Goal: Information Seeking & Learning: Learn about a topic

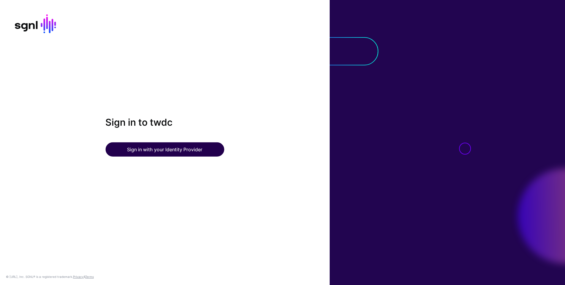
click at [158, 148] on button "Sign in with your Identity Provider" at bounding box center [164, 149] width 119 height 14
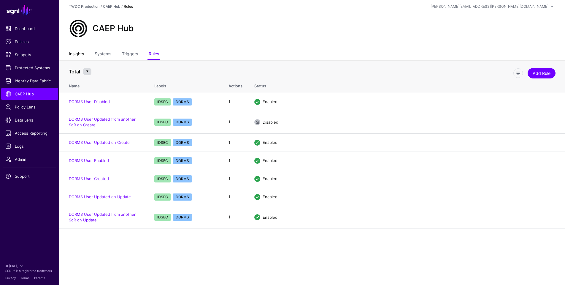
click at [77, 58] on link "Insights" at bounding box center [76, 54] width 15 height 11
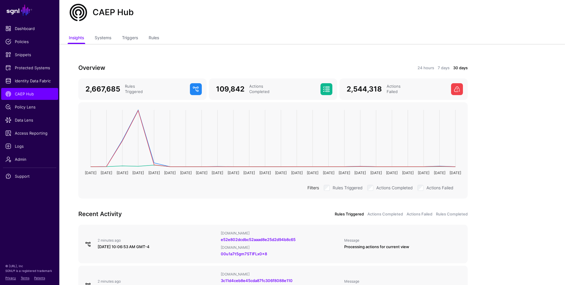
scroll to position [16, 0]
click at [429, 67] on link "24 hours" at bounding box center [425, 68] width 17 height 6
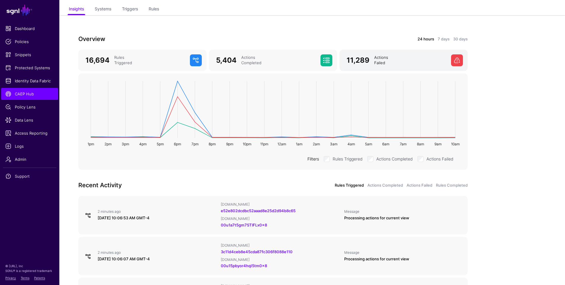
click at [378, 66] on div "11,289 Actions Failed" at bounding box center [404, 60] width 121 height 12
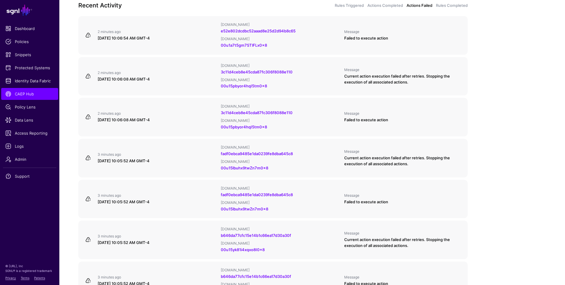
scroll to position [225, 0]
click at [171, 30] on div "2 minutes ago" at bounding box center [157, 31] width 118 height 5
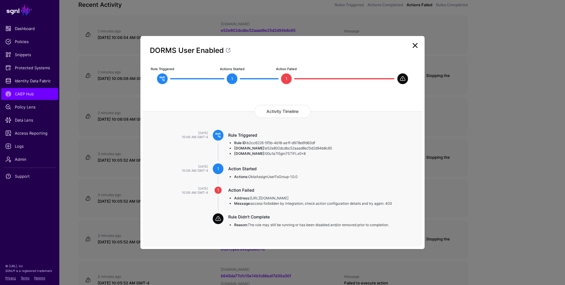
click at [416, 47] on link at bounding box center [414, 45] width 9 height 9
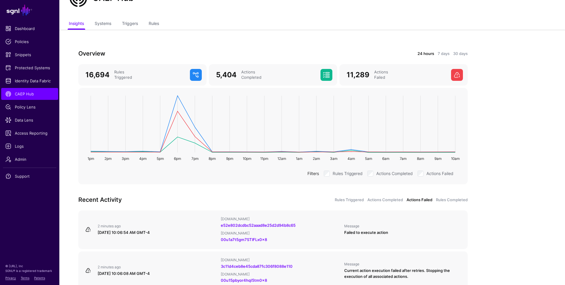
scroll to position [30, 0]
click at [186, 229] on div "September 3, 2025 at 10:06:54 AM GMT-4" at bounding box center [157, 232] width 118 height 6
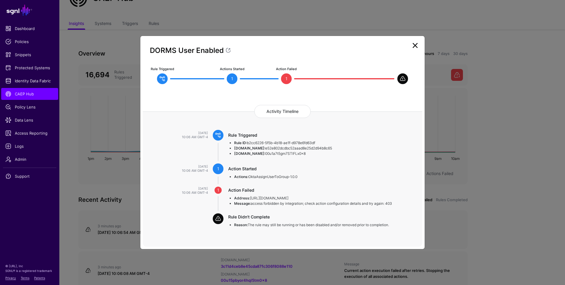
click at [117, 215] on ngb-modal-window "DORMS User Enabled Rule Triggered Actions Started 1 Action Failed 1 Activity Ti…" at bounding box center [282, 142] width 565 height 285
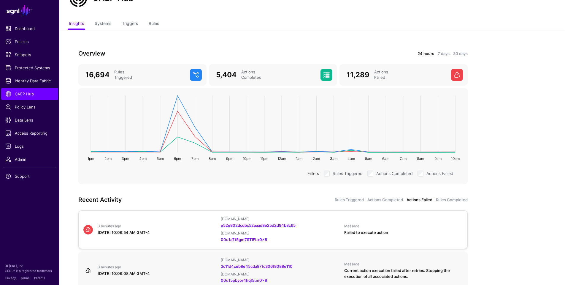
click at [220, 228] on div "IPAUsers.id e52e802dcdbc52aaad8e25d2d94b8c65 OktaUser.id 00u1a7t5gm7STlFLx0x8" at bounding box center [279, 229] width 123 height 26
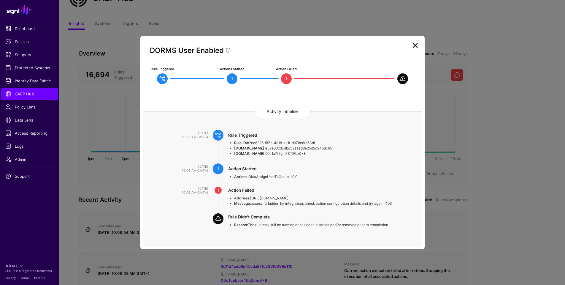
click at [118, 218] on ngb-modal-window "DORMS User Enabled Rule Triggered Actions Started 1 Action Failed 1 Activity Ti…" at bounding box center [282, 142] width 565 height 285
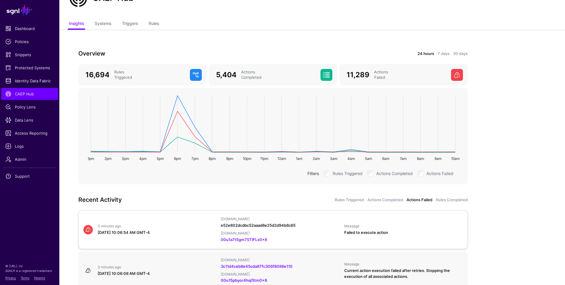
click at [245, 223] on link "e52e802dcdbc52aaad8e25d2d94b8c65" at bounding box center [258, 225] width 75 height 5
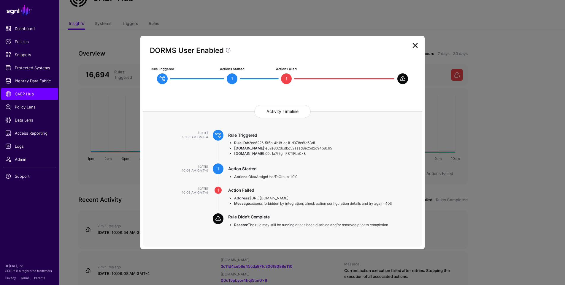
click at [414, 46] on link at bounding box center [414, 45] width 9 height 9
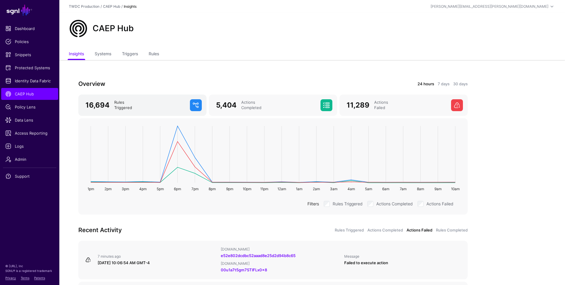
scroll to position [0, 0]
click at [157, 55] on link "Rules" at bounding box center [154, 54] width 10 height 11
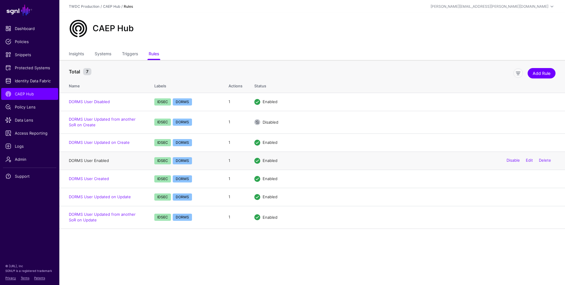
click at [103, 160] on link "DORMS User Enabled" at bounding box center [89, 160] width 40 height 5
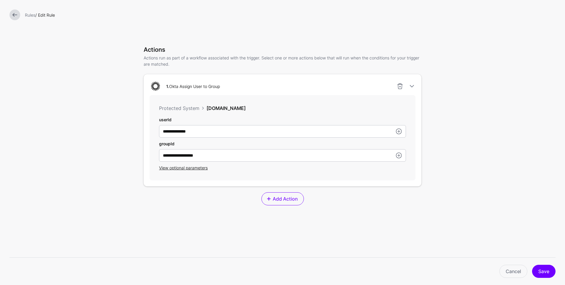
scroll to position [133, 0]
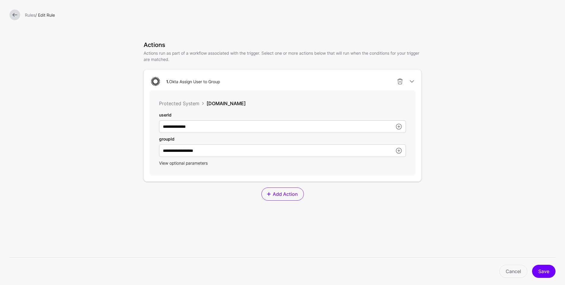
click at [180, 164] on span "View optional parameters" at bounding box center [183, 162] width 49 height 5
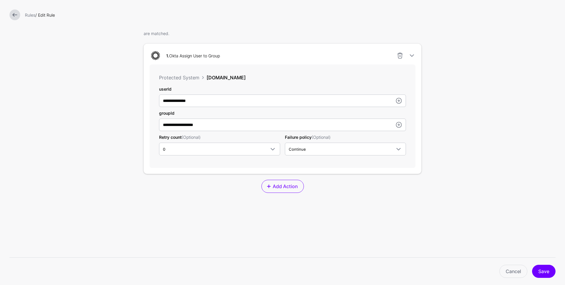
scroll to position [159, 0]
click at [324, 151] on span "Continue" at bounding box center [340, 148] width 103 height 7
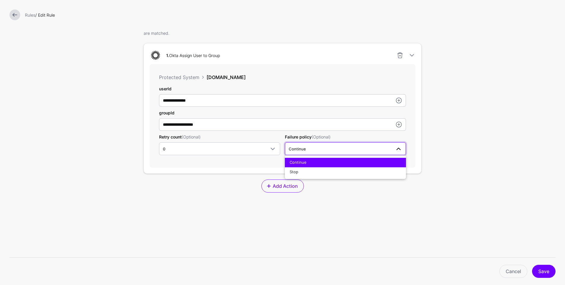
click at [324, 193] on div "**********" at bounding box center [283, 111] width 278 height 193
click at [400, 149] on span at bounding box center [398, 148] width 7 height 7
click at [401, 199] on div "**********" at bounding box center [283, 111] width 278 height 193
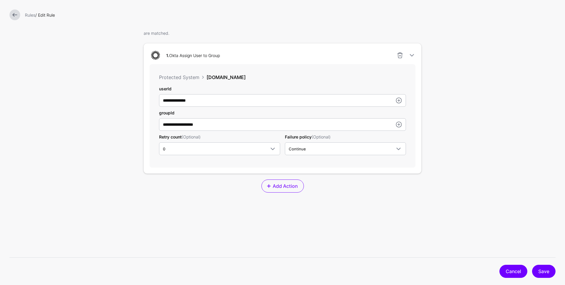
click at [509, 269] on link "Cancel" at bounding box center [513, 270] width 28 height 13
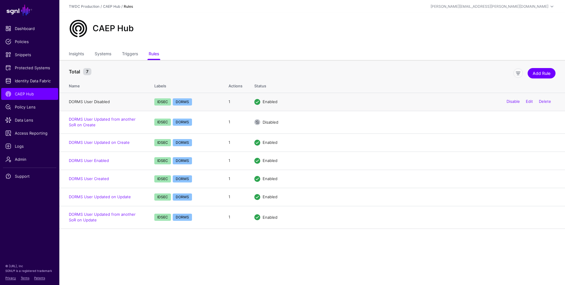
click at [96, 101] on link "DORMS User Disabled" at bounding box center [89, 101] width 41 height 5
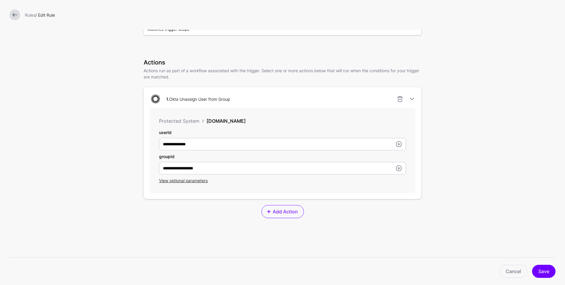
scroll to position [117, 0]
click at [510, 270] on link "Cancel" at bounding box center [513, 270] width 28 height 13
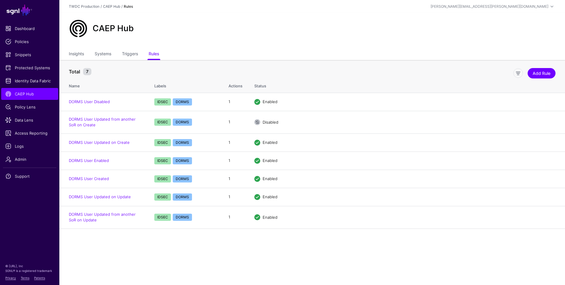
click at [160, 239] on main "SGNL Dashboard Policies Snippets Protected Systems Identity Data Fabric CAEP Hu…" at bounding box center [282, 142] width 565 height 285
click at [79, 55] on link "Insights" at bounding box center [76, 54] width 15 height 11
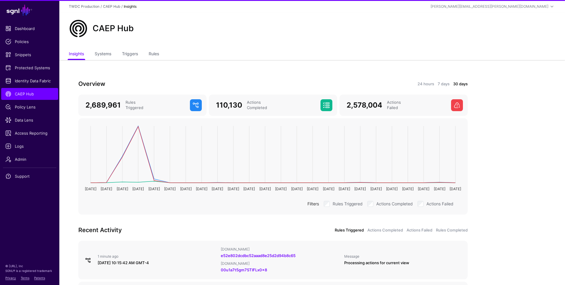
click at [426, 87] on div "Overview 24 hours 7 days 30 days" at bounding box center [273, 83] width 396 height 9
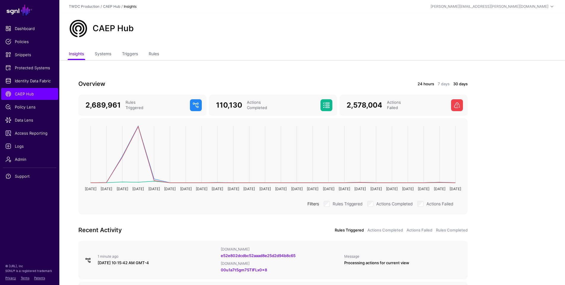
click at [425, 85] on link "24 hours" at bounding box center [425, 84] width 17 height 6
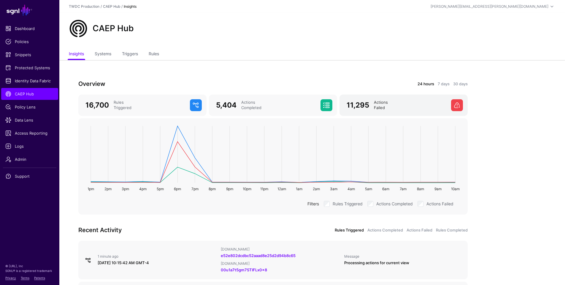
click at [377, 107] on div "Actions Failed" at bounding box center [409, 105] width 77 height 11
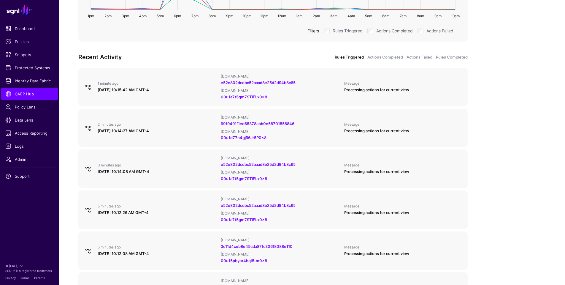
scroll to position [225, 0]
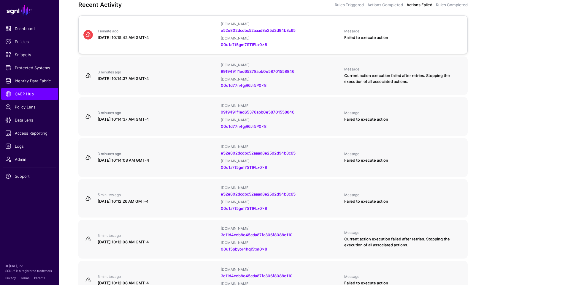
click at [185, 46] on div "1 minute ago September 3, 2025 at 10:15:42 AM GMT-4 IPAUsers.id e52e802dcdbc52a…" at bounding box center [273, 35] width 384 height 26
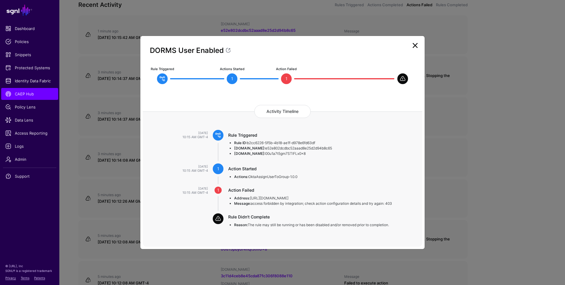
drag, startPoint x: 256, startPoint y: 154, endPoint x: 297, endPoint y: 153, distance: 40.9
click at [297, 153] on li "OktaUser.id: 00u1a7t5gm7STlFLx0x8" at bounding box center [322, 153] width 177 height 5
copy li "00u1a7t5gm7STlFLx0x8"
click at [497, 140] on ngb-modal-window "DORMS User Enabled Rule Triggered Actions Started 1 Action Failed 1 Activity Ti…" at bounding box center [282, 142] width 565 height 285
drag, startPoint x: 256, startPoint y: 153, endPoint x: 296, endPoint y: 154, distance: 39.5
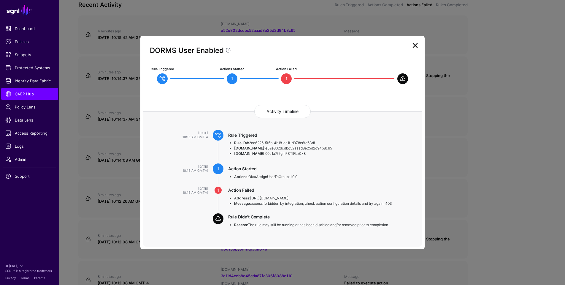
click at [296, 154] on li "OktaUser.id: 00u1a7t5gm7STlFLx0x8" at bounding box center [322, 153] width 177 height 5
copy li "00u1a7t5gm7STlFLx0x8"
click at [265, 158] on div "Rule Triggered Rule ID: b2cc6226-5f5b-4b18-ae1f-d978e6fd63df IPAUsers.id: e52e8…" at bounding box center [322, 147] width 199 height 34
drag, startPoint x: 256, startPoint y: 154, endPoint x: 300, endPoint y: 153, distance: 43.9
click at [300, 153] on li "OktaUser.id: 00u1a7t5gm7STlFLx0x8" at bounding box center [322, 153] width 177 height 5
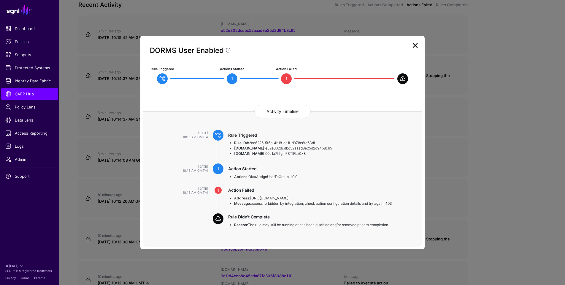
copy li "00u1a7t5gm7STlFLx0x8"
click at [416, 47] on link at bounding box center [414, 45] width 9 height 9
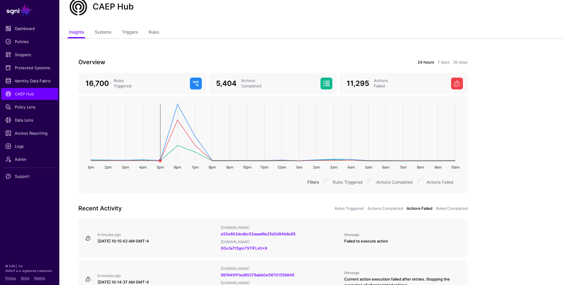
scroll to position [22, 0]
click at [182, 237] on div "9 minutes ago September 3, 2025 at 10:15:42 AM GMT-4" at bounding box center [156, 238] width 123 height 12
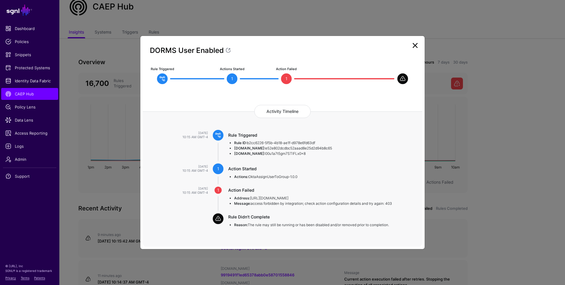
click at [120, 237] on ngb-modal-window "DORMS User Enabled Rule Triggered Actions Started 1 Action Failed 1 Activity Ti…" at bounding box center [282, 142] width 565 height 285
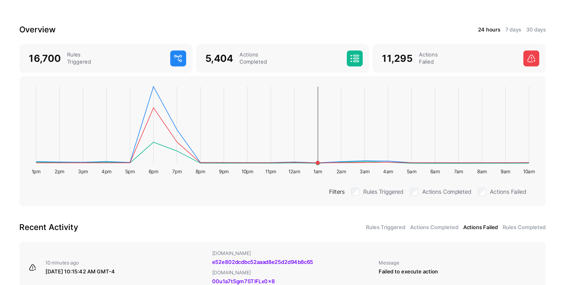
scroll to position [25, 0]
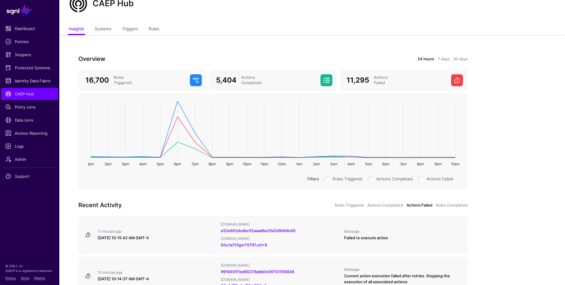
click at [426, 60] on link "24 hours" at bounding box center [425, 59] width 17 height 6
click at [389, 83] on div "Actions Failed" at bounding box center [409, 80] width 77 height 11
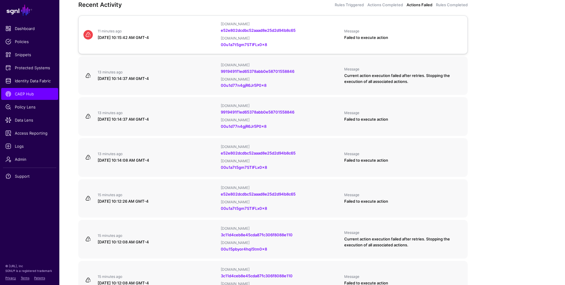
click at [195, 45] on div "11 minutes ago September 3, 2025 at 10:15:42 AM GMT-4 IPAUsers.id e52e802dcdbc5…" at bounding box center [273, 35] width 384 height 26
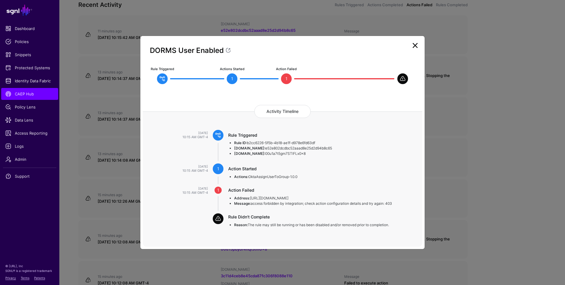
click at [396, 204] on li "Message: access forbidden by integration; check action configuration details an…" at bounding box center [322, 203] width 177 height 5
click at [416, 47] on link at bounding box center [414, 45] width 9 height 9
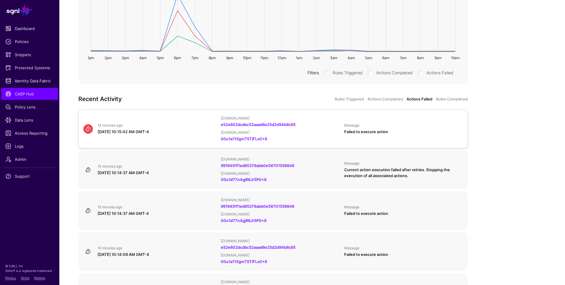
scroll to position [131, 0]
click at [203, 134] on div "14 minutes ago September 3, 2025 at 10:15:42 AM GMT-4 IPAUsers.id e52e802dcdbc5…" at bounding box center [273, 128] width 384 height 26
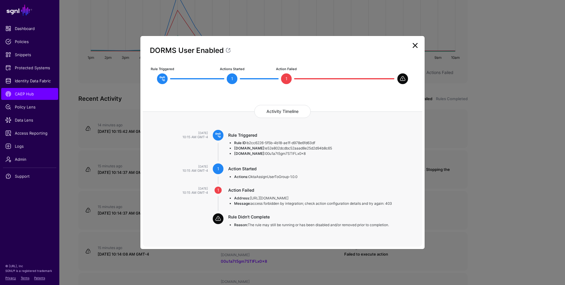
drag, startPoint x: 256, startPoint y: 155, endPoint x: 299, endPoint y: 154, distance: 42.7
click at [299, 154] on li "OktaUser.id: 00u1a7t5gm7STlFLx0x8" at bounding box center [322, 153] width 177 height 5
copy li "00u1a7t5gm7STlFLx0x8"
drag, startPoint x: 413, startPoint y: 47, endPoint x: 390, endPoint y: 57, distance: 24.8
click at [413, 47] on link at bounding box center [414, 45] width 9 height 9
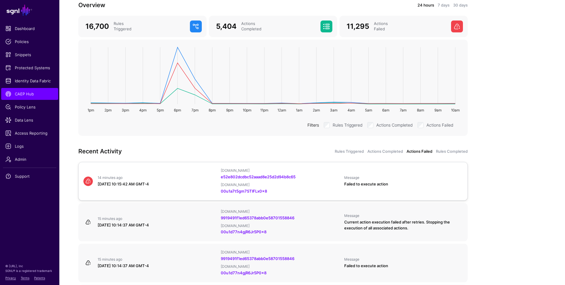
scroll to position [63, 0]
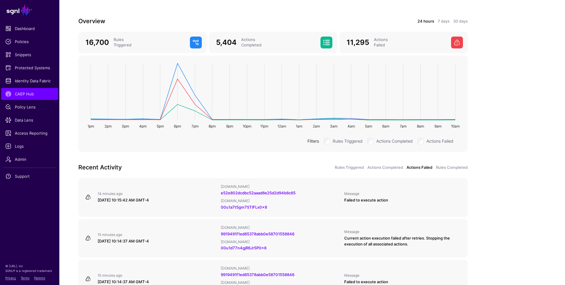
click at [388, 142] on label "Actions Completed" at bounding box center [394, 140] width 36 height 7
click at [384, 168] on link "Actions Completed" at bounding box center [385, 167] width 36 height 6
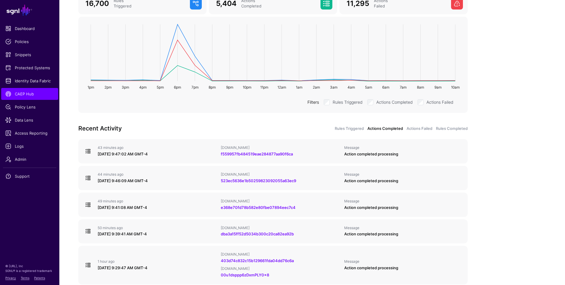
scroll to position [97, 0]
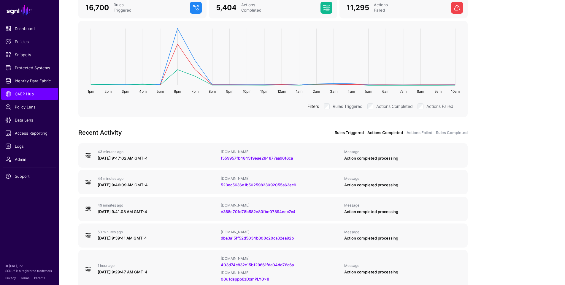
click at [353, 133] on link "Rules Triggered" at bounding box center [349, 133] width 29 height 6
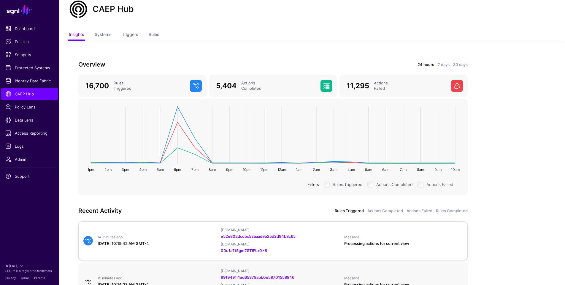
scroll to position [20, 0]
click at [372, 86] on div "Actions Failed" at bounding box center [409, 85] width 77 height 11
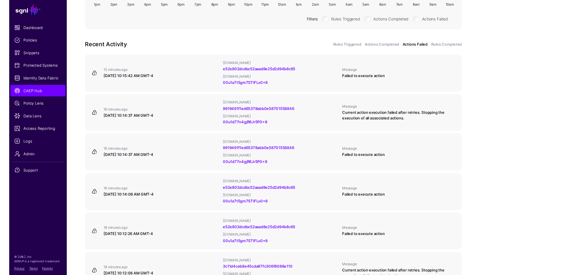
scroll to position [225, 0]
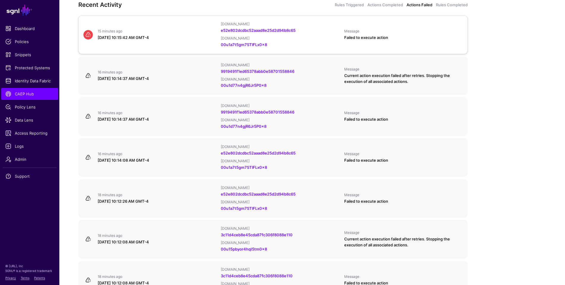
click at [186, 39] on div "September 3, 2025 at 10:15:42 AM GMT-4" at bounding box center [157, 38] width 118 height 6
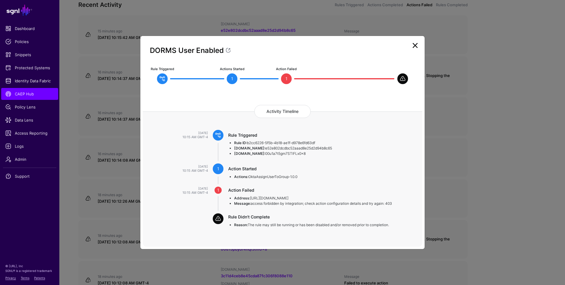
click at [420, 47] on link at bounding box center [414, 45] width 9 height 9
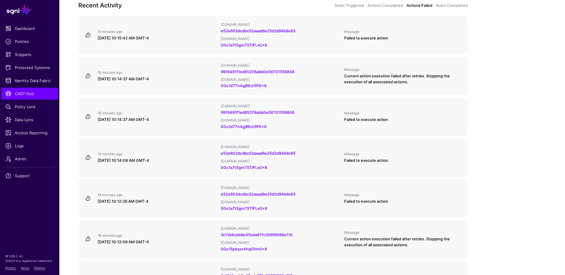
scroll to position [227, 0]
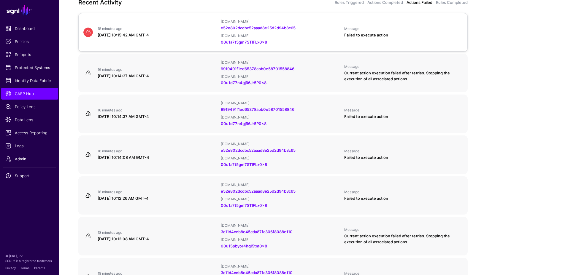
click at [196, 39] on div "15 minutes ago September 3, 2025 at 10:15:42 AM GMT-4 IPAUsers.id e52e802dcdbc5…" at bounding box center [273, 32] width 384 height 26
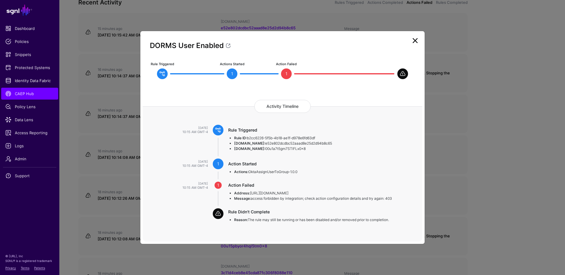
click at [415, 40] on link at bounding box center [414, 40] width 9 height 9
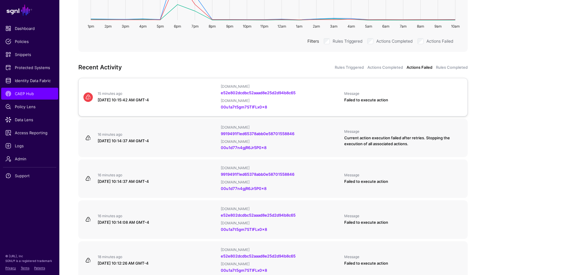
scroll to position [163, 0]
click at [195, 88] on div "15 minutes ago September 3, 2025 at 10:15:42 AM GMT-4 IPAUsers.id e52e802dcdbc5…" at bounding box center [273, 97] width 384 height 26
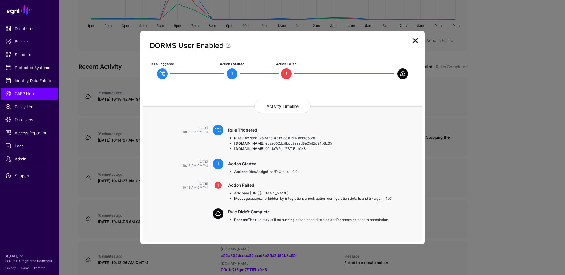
click at [414, 43] on link at bounding box center [414, 40] width 9 height 9
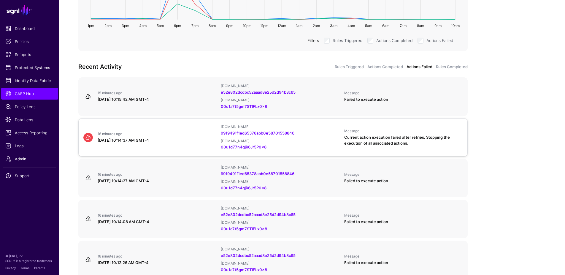
click at [195, 132] on div "16 minutes ago" at bounding box center [157, 134] width 118 height 5
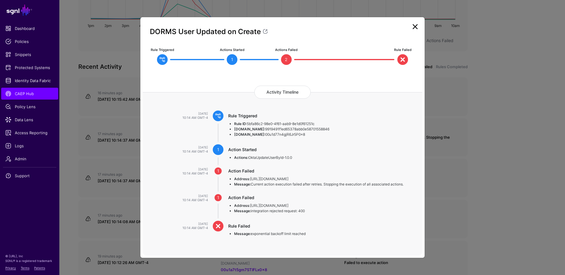
drag, startPoint x: 252, startPoint y: 234, endPoint x: 312, endPoint y: 234, distance: 60.2
click at [312, 234] on li "Message: exponential backoff limit reached" at bounding box center [322, 233] width 177 height 5
click at [417, 28] on link at bounding box center [414, 26] width 9 height 9
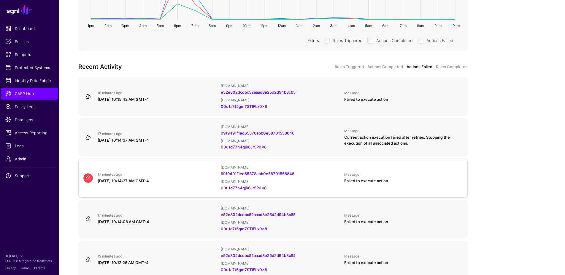
click at [196, 172] on div "17 minutes ago" at bounding box center [157, 174] width 118 height 5
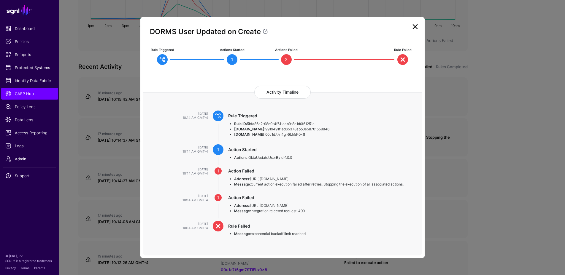
click at [414, 28] on link at bounding box center [414, 26] width 9 height 9
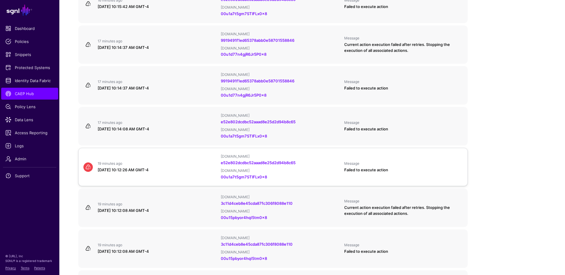
scroll to position [256, 0]
click at [192, 167] on div "September 3, 2025 at 10:12:26 AM GMT-4" at bounding box center [157, 170] width 118 height 6
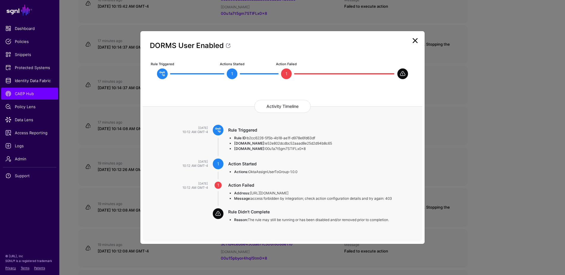
click at [414, 42] on link at bounding box center [414, 40] width 9 height 9
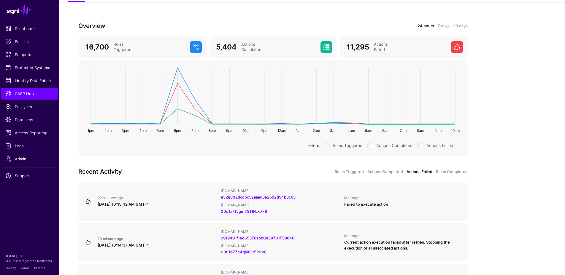
scroll to position [58, 0]
click at [29, 95] on span "CAEP Hub" at bounding box center [29, 94] width 49 height 6
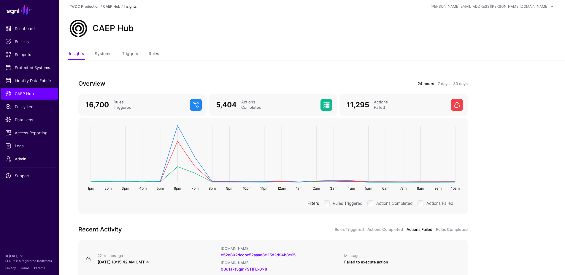
scroll to position [0, 0]
click at [108, 57] on link "Systems" at bounding box center [103, 54] width 17 height 11
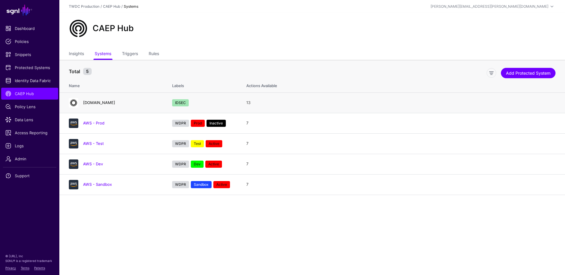
click at [102, 103] on link "disney.okta.com" at bounding box center [99, 102] width 32 height 5
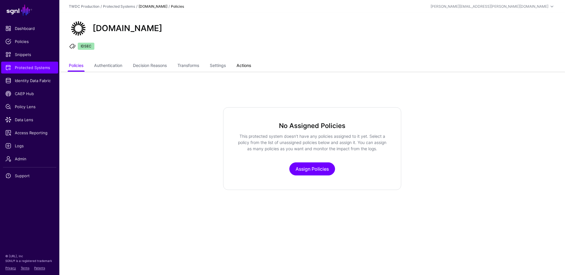
click at [246, 66] on link "Actions" at bounding box center [243, 66] width 15 height 11
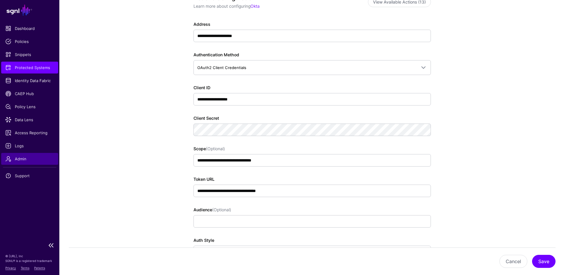
scroll to position [96, 0]
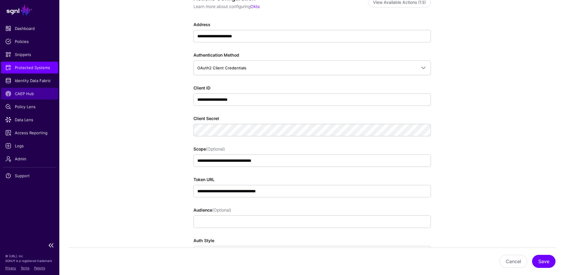
click at [23, 93] on span "CAEP Hub" at bounding box center [29, 94] width 49 height 6
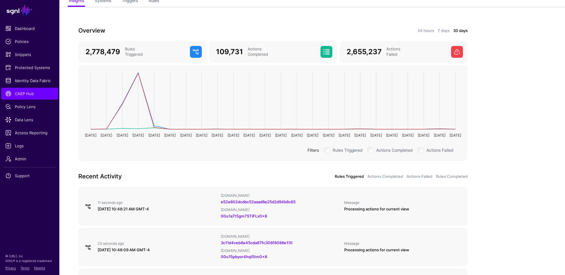
scroll to position [59, 0]
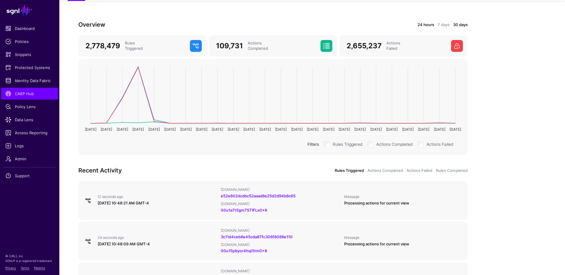
click at [426, 23] on link "24 hours" at bounding box center [425, 25] width 17 height 6
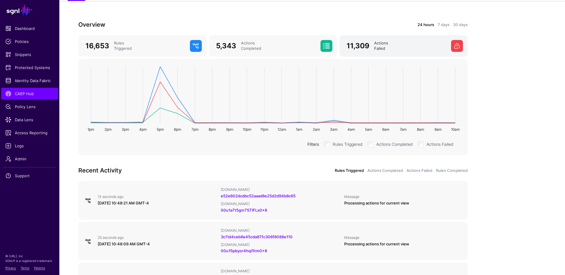
click at [408, 46] on div "Actions Failed" at bounding box center [410, 46] width 77 height 11
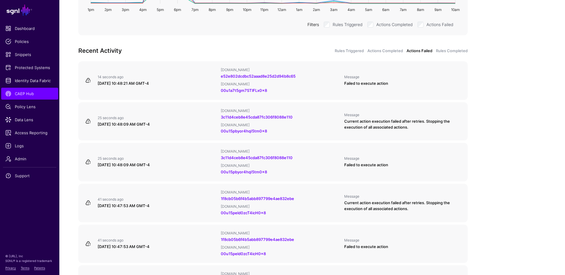
scroll to position [225, 0]
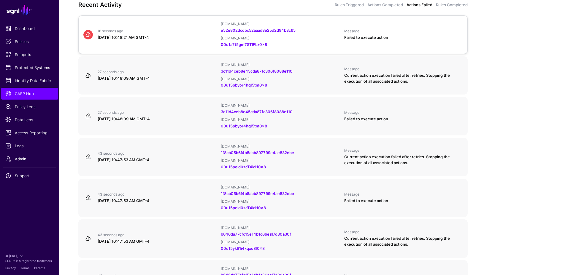
click at [185, 51] on link "16 seconds ago September 3, 2025 at 10:48:21 AM GMT-4 IPAUsers.id e52e802dcdbc5…" at bounding box center [272, 34] width 389 height 39
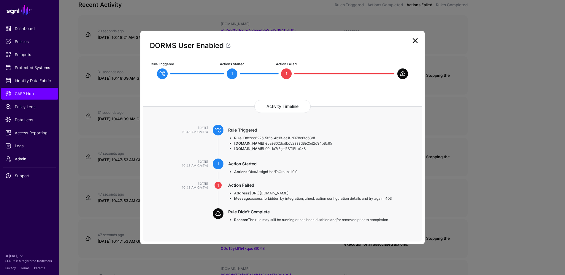
click at [257, 149] on li "OktaUser.id: 00u1a7t5gm7STlFLx0x8" at bounding box center [322, 148] width 177 height 5
drag, startPoint x: 256, startPoint y: 145, endPoint x: 323, endPoint y: 145, distance: 66.2
click at [326, 144] on li "IPAUsers.id: e52e802dcdbc52aaad8e25d2d94b8c65" at bounding box center [322, 143] width 177 height 5
drag, startPoint x: 257, startPoint y: 150, endPoint x: 302, endPoint y: 151, distance: 45.1
click at [302, 151] on li "OktaUser.id: 00u1a7t5gm7STlFLx0x8" at bounding box center [322, 148] width 177 height 5
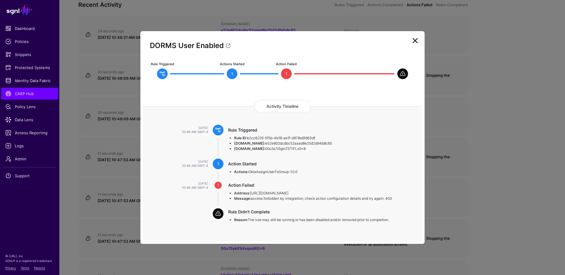
copy li "00u1a7t5gm7STlFLx0x8"
click at [257, 146] on li "OktaUser.id: 00u1a7t5gm7STlFLx0x8" at bounding box center [322, 148] width 177 height 5
drag, startPoint x: 275, startPoint y: 150, endPoint x: 300, endPoint y: 149, distance: 24.9
click at [300, 149] on li "OktaUser.id: 00u1a7t5gm7STlFLx0x8" at bounding box center [322, 148] width 177 height 5
click at [257, 150] on li "OktaUser.id: 00u1a7t5gm7STlFLx0x8" at bounding box center [322, 148] width 177 height 5
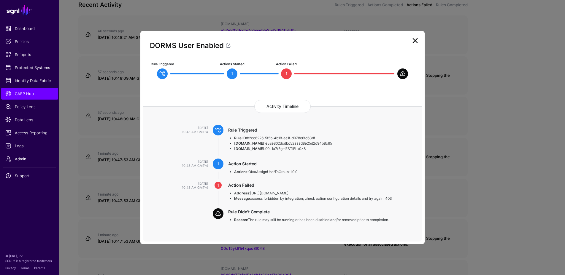
drag, startPoint x: 256, startPoint y: 150, endPoint x: 311, endPoint y: 149, distance: 54.6
click at [311, 149] on li "OktaUser.id: 00u1a7t5gm7STlFLx0x8" at bounding box center [322, 148] width 177 height 5
copy li "00u1a7t5gm7STlFLx0x8"
click at [414, 41] on link at bounding box center [414, 40] width 9 height 9
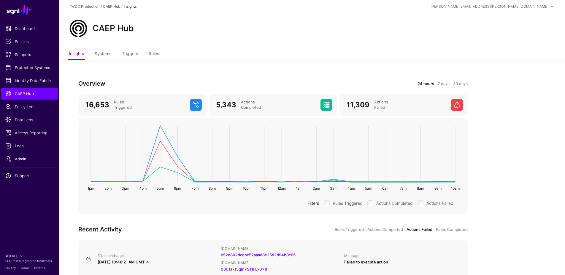
scroll to position [0, 0]
click at [27, 120] on span "Data Lens" at bounding box center [29, 120] width 49 height 6
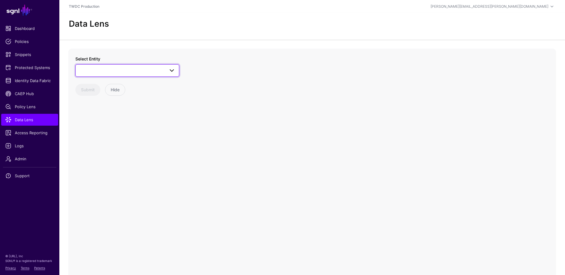
click at [149, 71] on span at bounding box center [127, 70] width 96 height 7
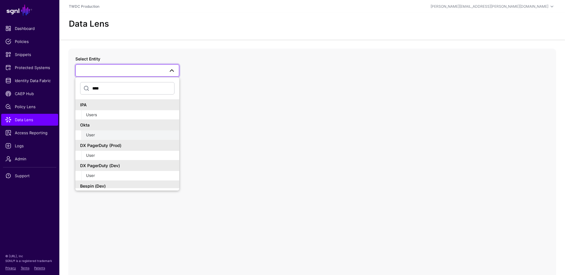
type input "****"
click at [95, 134] on div "User" at bounding box center [130, 135] width 88 height 6
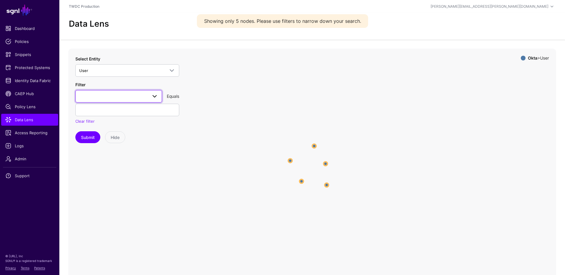
click at [106, 96] on span at bounding box center [118, 96] width 79 height 7
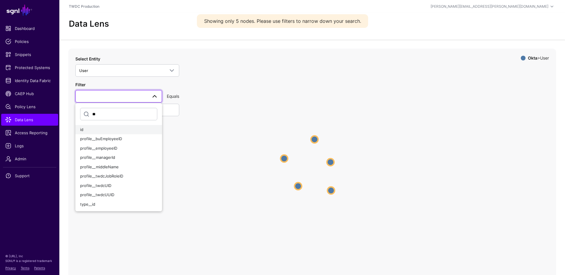
type input "**"
click at [90, 131] on div "id" at bounding box center [118, 130] width 77 height 6
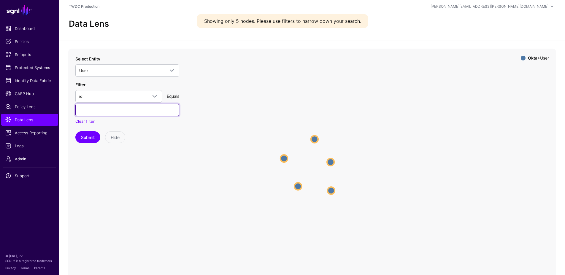
click at [107, 110] on input "text" at bounding box center [127, 110] width 104 height 12
paste input "**********"
click at [92, 136] on button "Submit" at bounding box center [87, 137] width 25 height 12
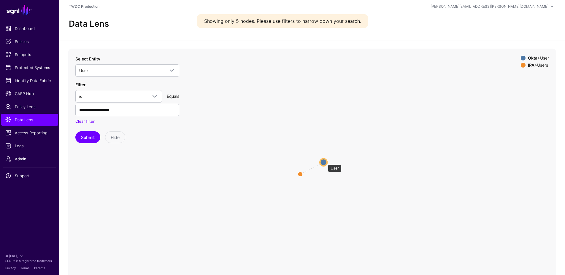
click at [325, 162] on circle at bounding box center [323, 162] width 7 height 7
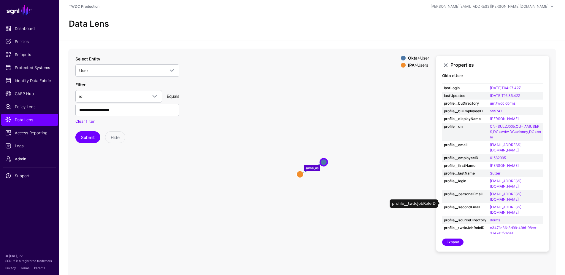
scroll to position [21, 0]
click at [301, 176] on circle at bounding box center [299, 174] width 7 height 7
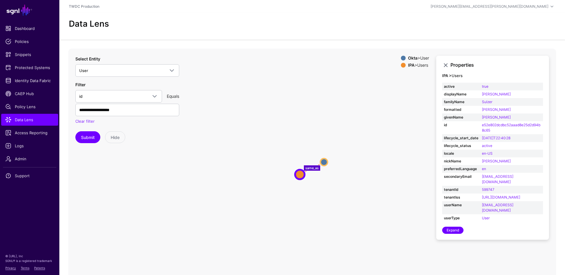
click at [334, 177] on icon "same_as User User Users Users" at bounding box center [312, 167] width 488 height 237
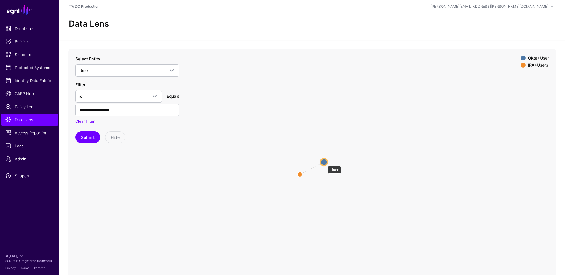
click at [324, 163] on circle at bounding box center [323, 162] width 7 height 7
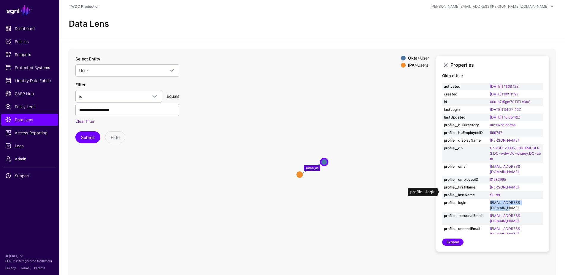
drag, startPoint x: 537, startPoint y: 193, endPoint x: 490, endPoint y: 193, distance: 47.2
click at [490, 199] on td "sulzerjames700@gmail.com" at bounding box center [515, 205] width 55 height 13
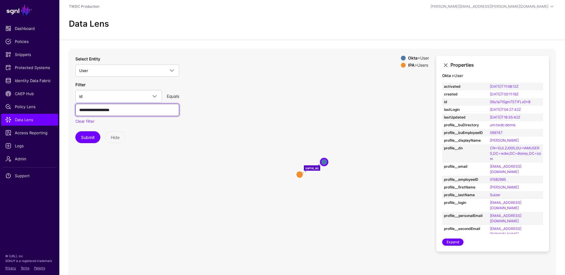
click at [129, 110] on input "**********" at bounding box center [127, 110] width 104 height 12
paste input "text"
type input "**********"
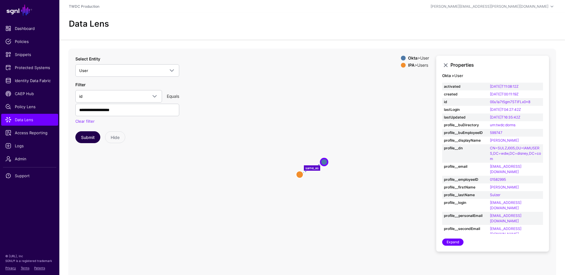
click at [87, 140] on button "Submit" at bounding box center [87, 137] width 25 height 12
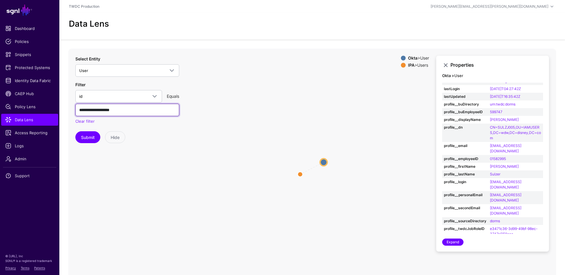
click at [135, 111] on input "**********" at bounding box center [127, 110] width 104 height 12
click at [91, 138] on button "Submit" at bounding box center [87, 137] width 25 height 12
click at [457, 243] on link "Expand" at bounding box center [452, 242] width 21 height 7
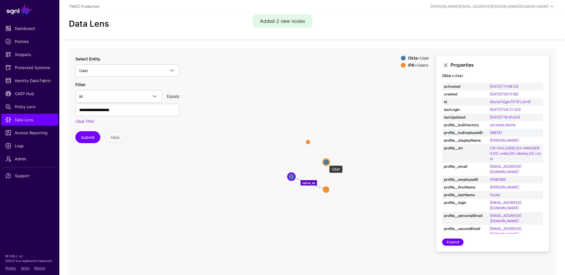
click at [326, 163] on circle at bounding box center [326, 162] width 7 height 7
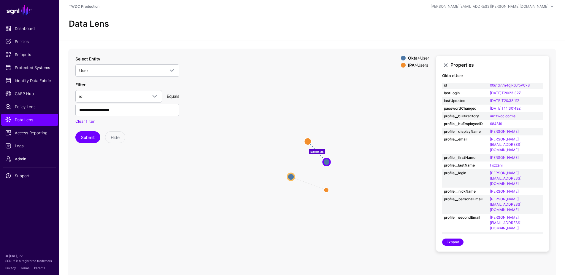
scroll to position [16, 0]
click at [291, 176] on circle at bounding box center [290, 176] width 7 height 7
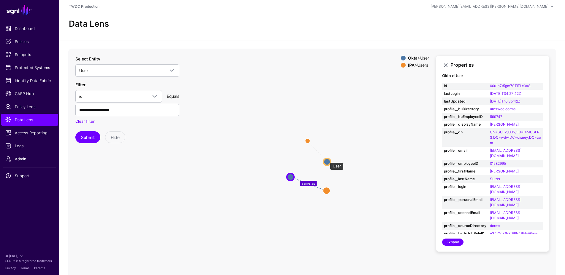
click at [327, 160] on circle at bounding box center [326, 161] width 7 height 7
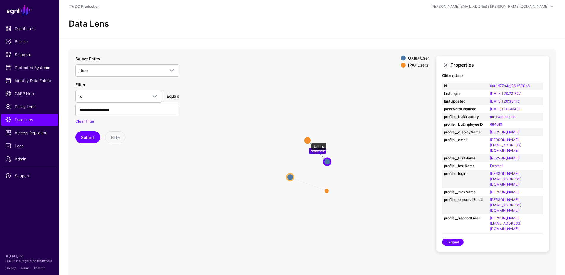
click at [308, 140] on circle at bounding box center [307, 140] width 7 height 7
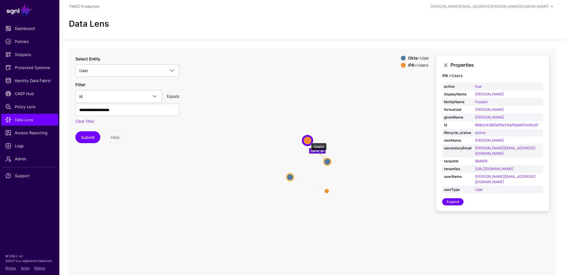
scroll to position [0, 0]
click at [328, 163] on circle at bounding box center [327, 161] width 7 height 7
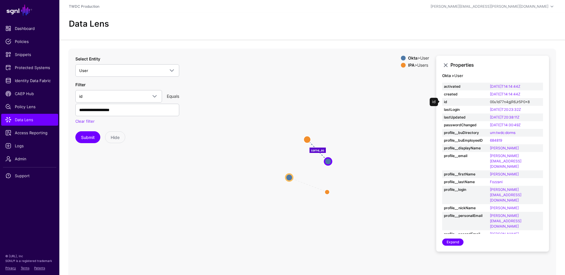
click at [519, 102] on link "00u1d77n4gjR6Jr5P0x8" at bounding box center [510, 102] width 40 height 4
click at [505, 102] on link "00u1d77n4gjR6Jr5P0x8" at bounding box center [510, 102] width 40 height 4
click at [86, 138] on button "Submit" at bounding box center [87, 137] width 25 height 12
click at [325, 162] on circle at bounding box center [323, 162] width 7 height 7
click at [301, 175] on circle at bounding box center [299, 174] width 7 height 7
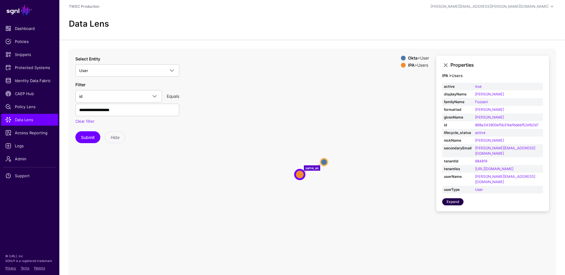
click at [453, 198] on link "Expand" at bounding box center [452, 201] width 21 height 7
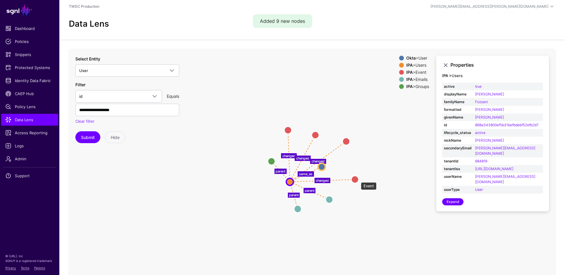
click at [358, 179] on circle at bounding box center [354, 179] width 7 height 7
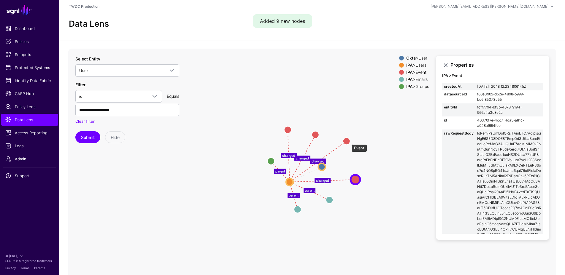
click at [348, 142] on circle at bounding box center [346, 141] width 7 height 7
drag, startPoint x: 314, startPoint y: 136, endPoint x: 301, endPoint y: 134, distance: 13.6
click at [313, 136] on circle at bounding box center [315, 134] width 7 height 7
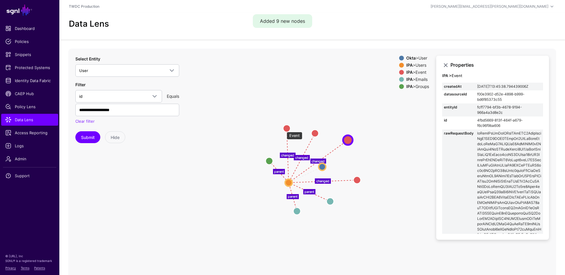
drag, startPoint x: 284, startPoint y: 129, endPoint x: 306, endPoint y: 155, distance: 34.2
click at [284, 129] on circle at bounding box center [286, 128] width 7 height 7
click at [421, 73] on div "IPA > Event" at bounding box center [417, 72] width 25 height 5
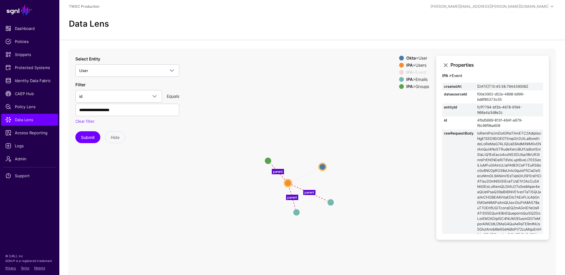
drag, startPoint x: 420, startPoint y: 78, endPoint x: 420, endPoint y: 83, distance: 5.4
click at [420, 78] on div "IPA > Emails" at bounding box center [417, 79] width 25 height 5
click at [420, 85] on div "IPA > Groups" at bounding box center [417, 86] width 25 height 5
click at [324, 167] on circle at bounding box center [322, 166] width 7 height 7
click at [285, 184] on circle at bounding box center [287, 183] width 7 height 7
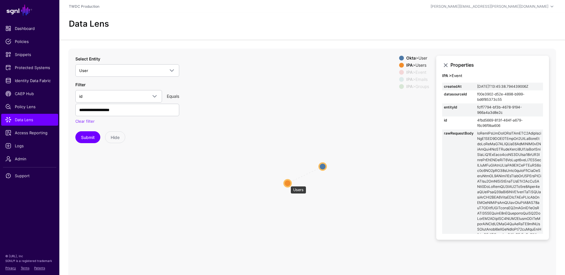
click at [287, 183] on circle at bounding box center [287, 183] width 7 height 7
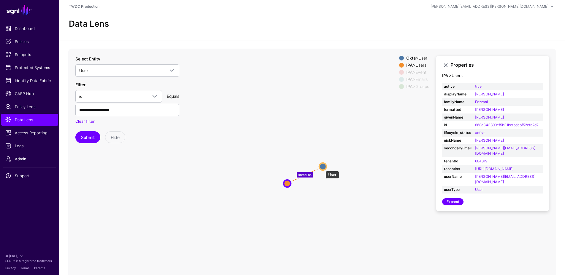
click at [323, 168] on circle at bounding box center [322, 166] width 7 height 7
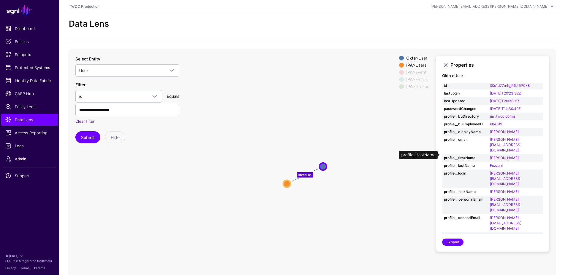
scroll to position [16, 0]
drag, startPoint x: 534, startPoint y: 139, endPoint x: 490, endPoint y: 139, distance: 43.6
click at [490, 140] on td "marie.fozzani@outlook.co" at bounding box center [515, 145] width 55 height 18
copy link "marie.fozzani@outlook.co"
click at [242, 192] on icon "changed changed parent changed parent parent changed same_as Event Event Event …" at bounding box center [312, 167] width 488 height 237
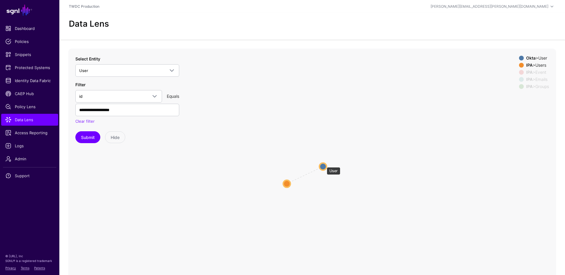
click at [324, 165] on circle at bounding box center [322, 166] width 7 height 7
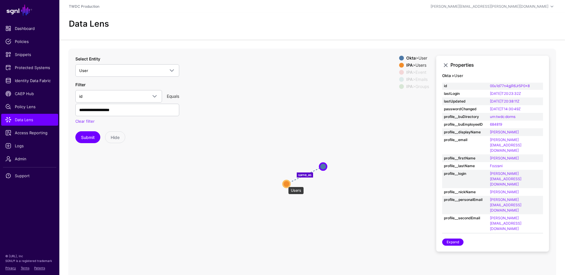
click at [285, 184] on circle at bounding box center [286, 183] width 7 height 7
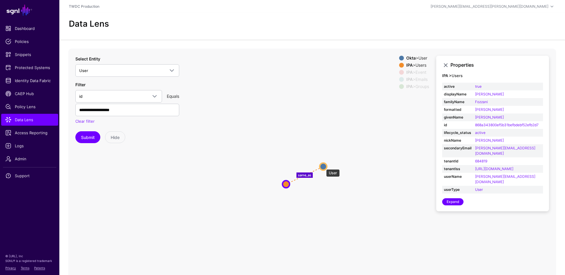
click at [323, 166] on circle at bounding box center [323, 166] width 7 height 7
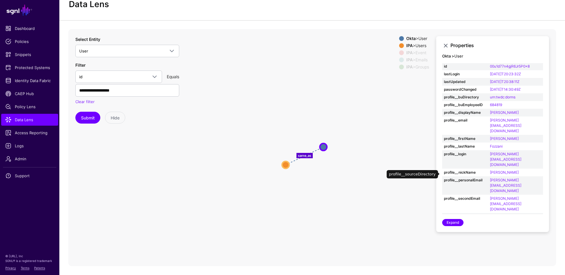
scroll to position [19, 0]
drag, startPoint x: 533, startPoint y: 161, endPoint x: 490, endPoint y: 160, distance: 43.6
click at [490, 177] on td "marie.fozzani@outlook.co" at bounding box center [515, 186] width 55 height 18
copy link "marie.fozzani@outlook.co"
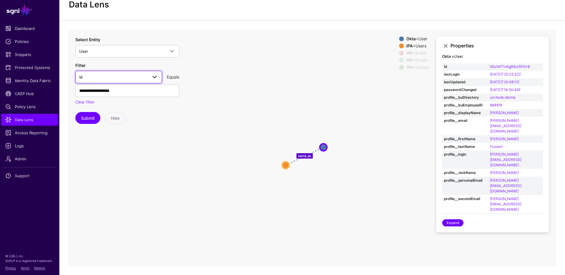
click at [155, 78] on span at bounding box center [154, 77] width 7 height 7
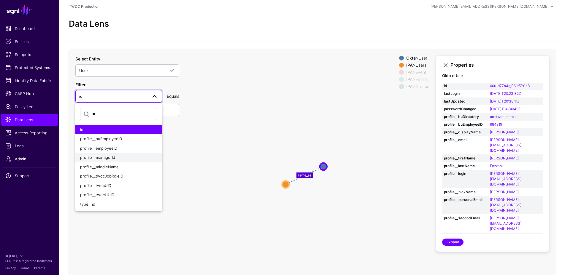
scroll to position [0, 0]
type input "*"
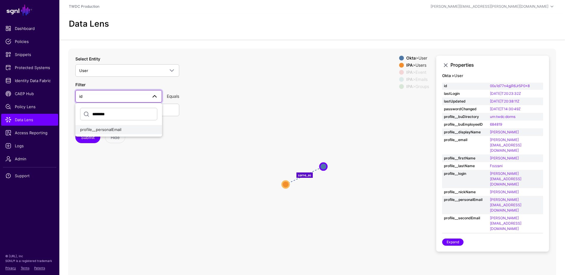
type input "********"
click at [107, 130] on span "profile__personalEmail" at bounding box center [100, 129] width 41 height 5
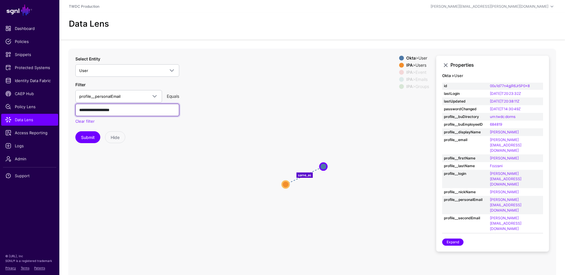
click at [133, 111] on input "**********" at bounding box center [127, 110] width 104 height 12
paste input "****"
type input "**********"
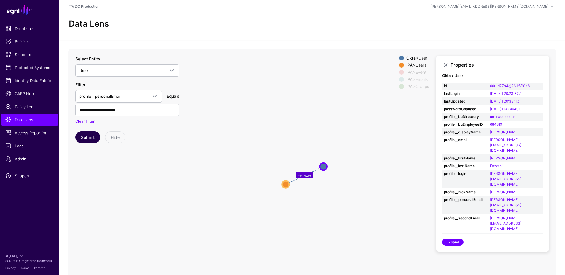
click at [85, 136] on button "Submit" at bounding box center [87, 137] width 25 height 12
click at [323, 161] on circle at bounding box center [323, 162] width 7 height 7
click at [301, 175] on circle at bounding box center [299, 174] width 7 height 7
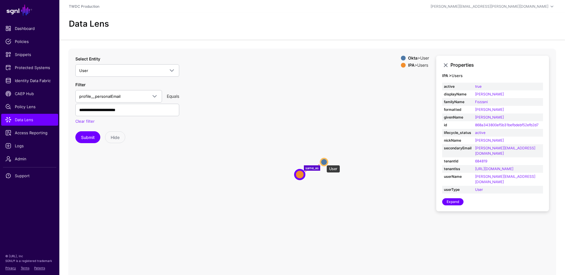
click at [323, 162] on circle at bounding box center [323, 161] width 7 height 7
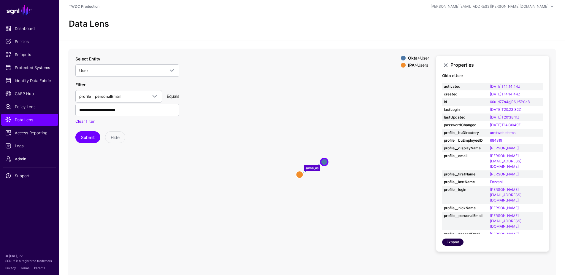
click at [454, 243] on link "Expand" at bounding box center [452, 242] width 21 height 7
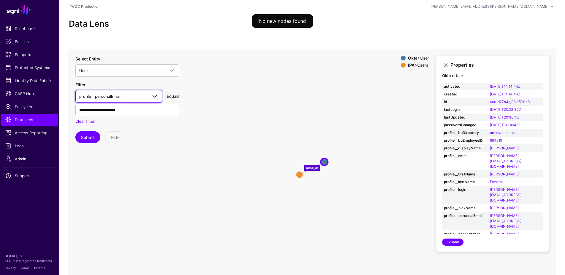
click at [156, 96] on span at bounding box center [154, 96] width 7 height 7
type input "*****"
click at [101, 137] on span "profile__login" at bounding box center [92, 138] width 24 height 5
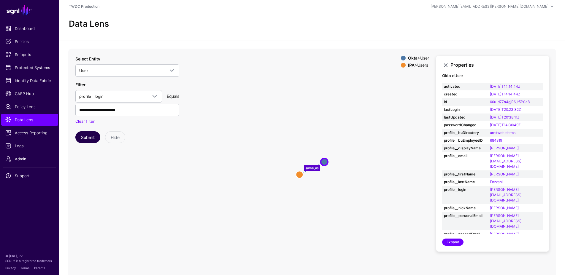
click at [86, 138] on button "Submit" at bounding box center [87, 137] width 25 height 12
click at [321, 163] on circle at bounding box center [322, 162] width 7 height 7
click at [301, 174] on circle at bounding box center [300, 174] width 7 height 7
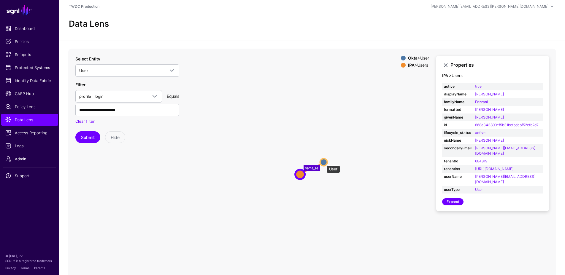
click at [323, 163] on circle at bounding box center [323, 162] width 7 height 7
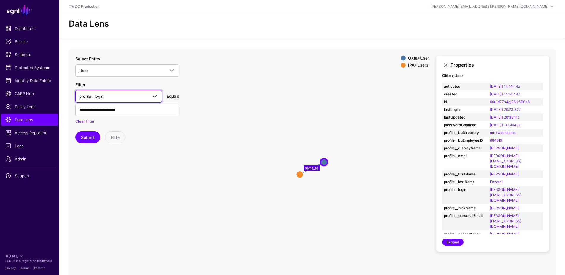
click at [156, 97] on span at bounding box center [154, 96] width 7 height 7
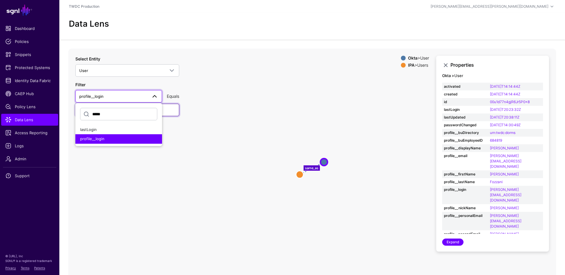
click at [177, 115] on input "**********" at bounding box center [127, 110] width 104 height 12
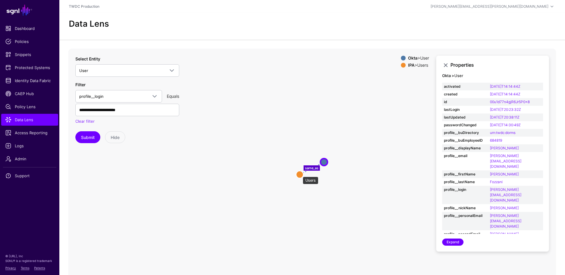
click at [300, 174] on circle at bounding box center [299, 174] width 7 height 7
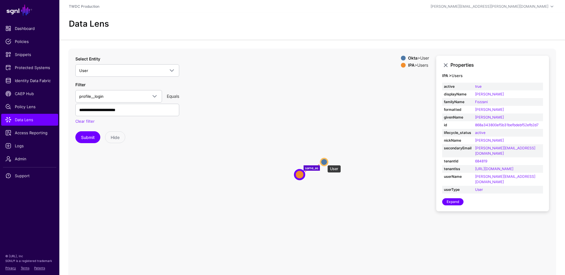
click at [324, 162] on circle at bounding box center [323, 161] width 7 height 7
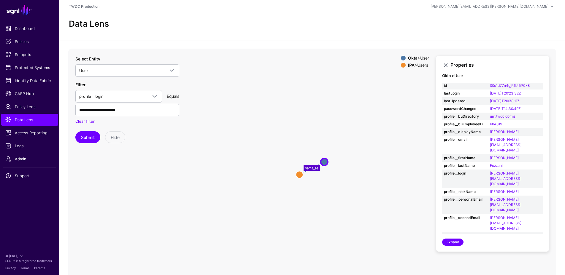
scroll to position [16, 0]
click at [164, 76] on link "User" at bounding box center [127, 70] width 104 height 12
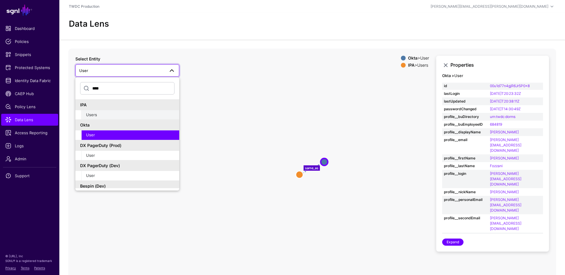
click at [107, 114] on div "Users" at bounding box center [130, 115] width 88 height 6
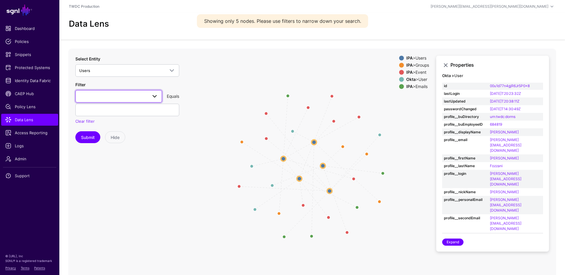
click at [148, 98] on span at bounding box center [152, 96] width 11 height 7
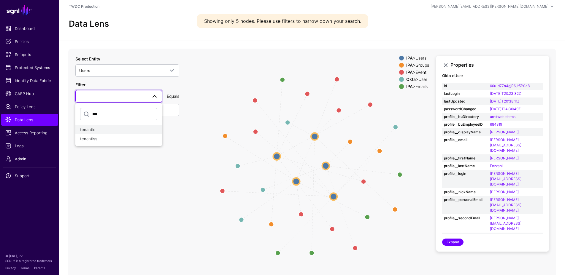
type input "***"
click at [97, 128] on div "tenantId" at bounding box center [118, 130] width 77 height 6
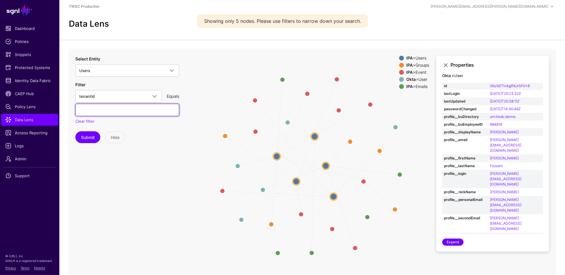
click at [107, 112] on input "text" at bounding box center [127, 110] width 104 height 12
paste input "******"
type input "******"
click at [89, 138] on button "Submit" at bounding box center [87, 137] width 25 height 12
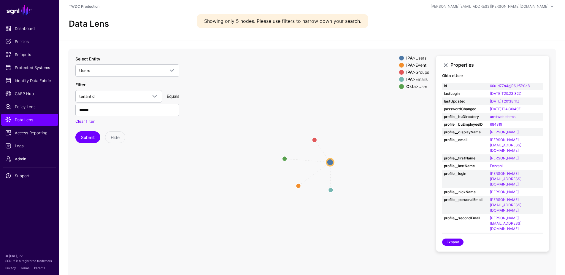
click at [416, 66] on div "IPA > Event" at bounding box center [417, 65] width 25 height 5
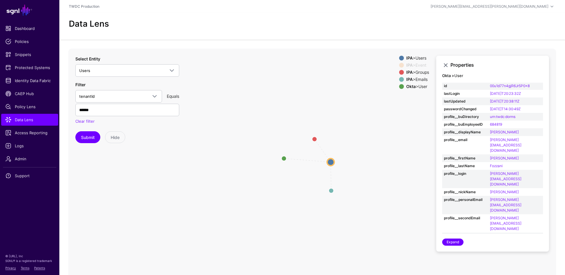
click at [419, 72] on div "IPA > Groups" at bounding box center [417, 72] width 25 height 5
click at [420, 78] on div "IPA > Emails" at bounding box center [417, 79] width 25 height 5
click at [330, 162] on circle at bounding box center [330, 162] width 7 height 7
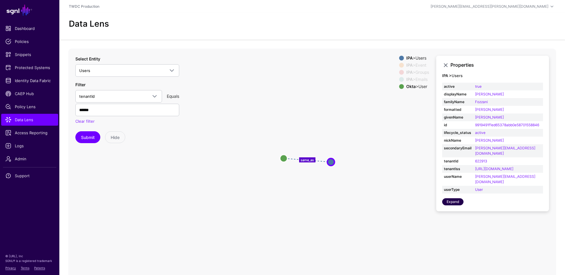
click at [452, 198] on link "Expand" at bounding box center [452, 201] width 21 height 7
click at [284, 157] on circle at bounding box center [283, 158] width 7 height 7
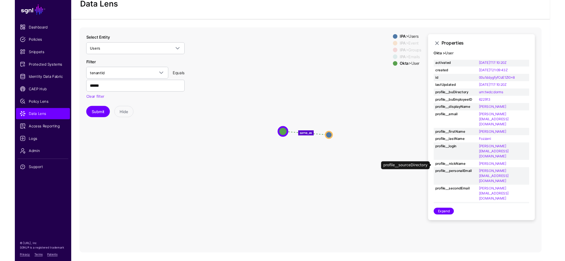
scroll to position [19, 0]
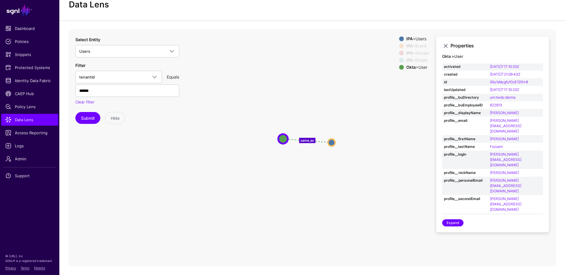
click at [298, 179] on icon "changed parent parent same_as Event Event Groups Groups Emails Emails Users Use…" at bounding box center [312, 147] width 488 height 237
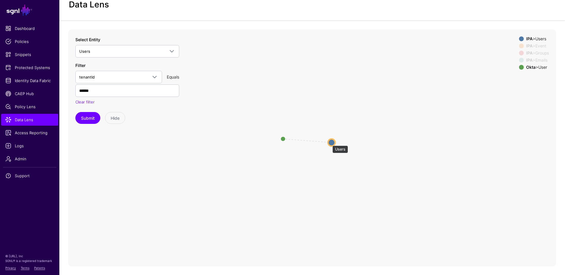
click at [329, 143] on circle at bounding box center [331, 142] width 7 height 7
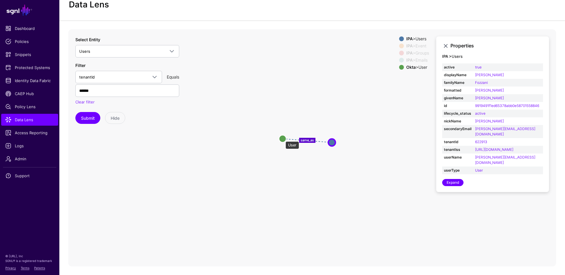
drag, startPoint x: 282, startPoint y: 139, endPoint x: 291, endPoint y: 140, distance: 9.1
click at [283, 138] on circle at bounding box center [282, 138] width 7 height 7
click at [284, 138] on circle at bounding box center [282, 138] width 7 height 7
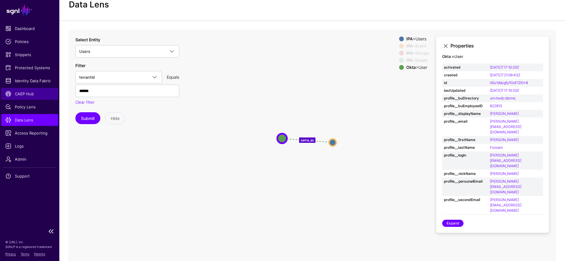
click at [27, 95] on span "CAEP Hub" at bounding box center [29, 94] width 49 height 6
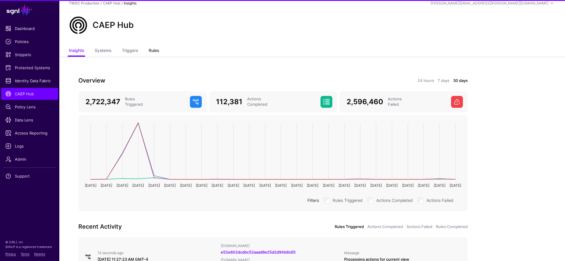
click at [152, 50] on link "Rules" at bounding box center [154, 50] width 10 height 11
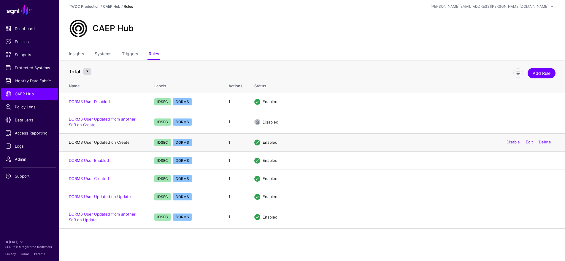
click at [109, 142] on link "DORMS User Updated on Create" at bounding box center [99, 142] width 61 height 5
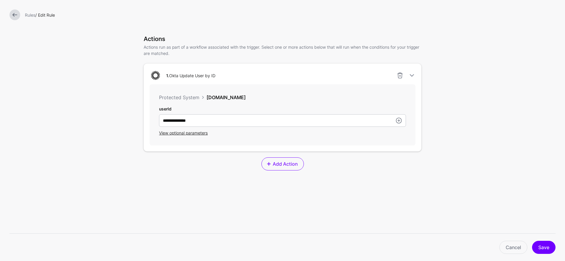
scroll to position [138, 0]
click at [186, 136] on span "View optional parameters" at bounding box center [183, 133] width 49 height 5
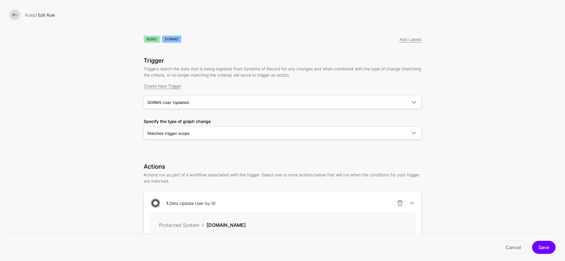
scroll to position [0, 0]
click at [169, 136] on span "Matches trigger scope" at bounding box center [168, 133] width 42 height 5
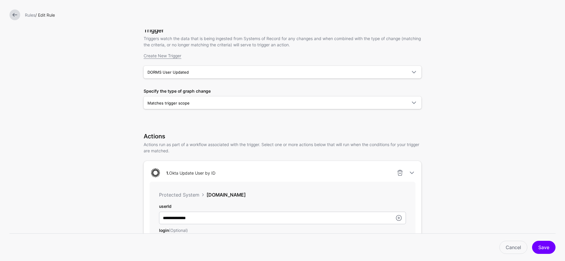
scroll to position [50, 0]
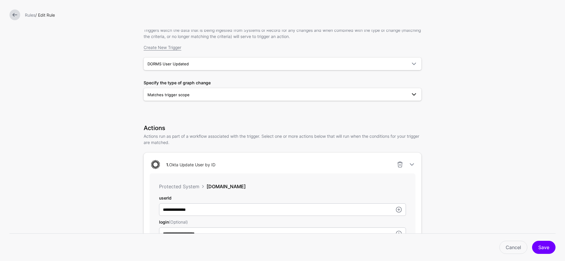
click at [174, 94] on span "Matches trigger scope" at bounding box center [168, 94] width 42 height 5
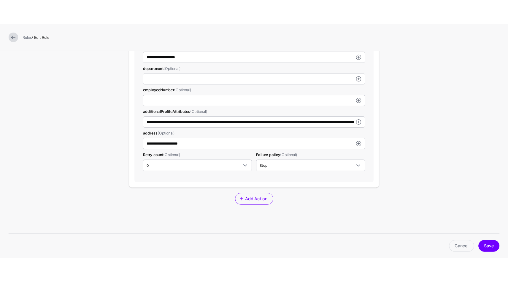
scroll to position [320, 0]
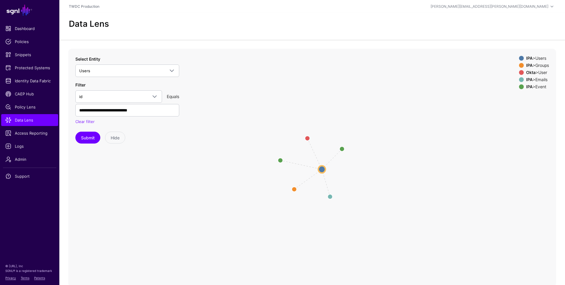
click at [542, 65] on div "IPA > Groups" at bounding box center [537, 65] width 25 height 5
click at [542, 80] on div "IPA > Emails" at bounding box center [537, 79] width 25 height 5
click at [542, 86] on div "IPA > Event" at bounding box center [537, 86] width 25 height 5
click at [322, 169] on circle at bounding box center [321, 168] width 7 height 7
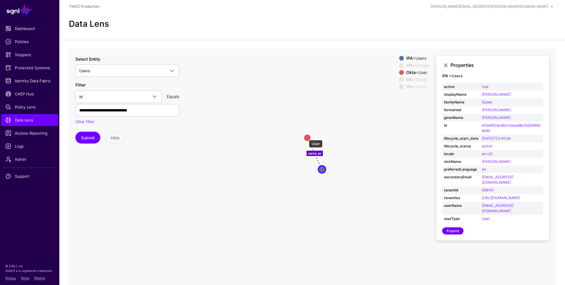
click at [306, 137] on circle at bounding box center [307, 137] width 7 height 7
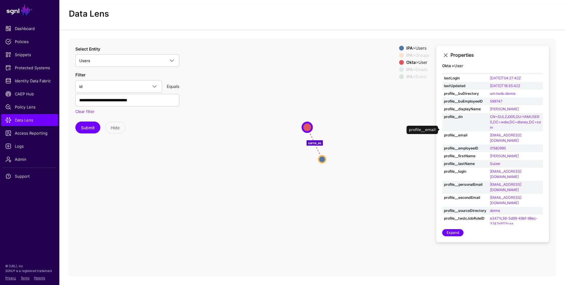
scroll to position [21, 0]
drag, startPoint x: 489, startPoint y: 161, endPoint x: 534, endPoint y: 163, distance: 44.8
click at [532, 167] on tr "profile__login sulzerjames700@gmail.com" at bounding box center [492, 173] width 101 height 13
click at [534, 160] on td "Sulzer" at bounding box center [515, 164] width 55 height 8
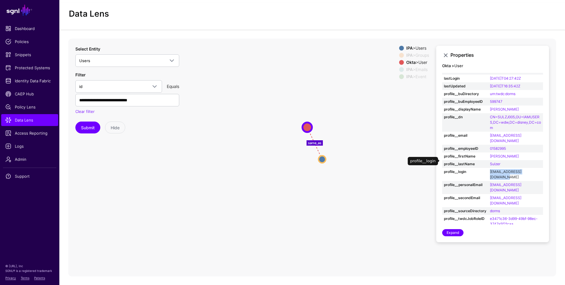
drag, startPoint x: 534, startPoint y: 161, endPoint x: 489, endPoint y: 162, distance: 44.5
click at [489, 168] on td "sulzerjames700@gmail.com" at bounding box center [515, 174] width 55 height 13
copy link "sulzerjames700@gmail.com"
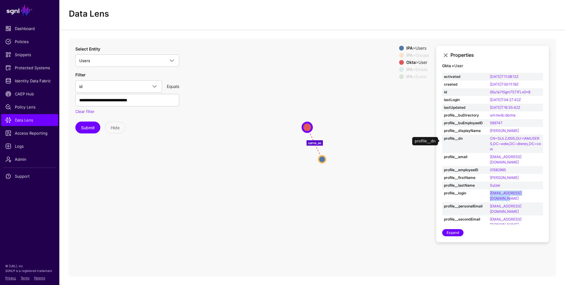
scroll to position [0, 0]
drag, startPoint x: 531, startPoint y: 92, endPoint x: 490, endPoint y: 91, distance: 41.0
click at [490, 91] on td "00u1a7t5gm7STlFLx0x8" at bounding box center [515, 92] width 55 height 8
copy link "00u1a7t5gm7STlFLx0x8"
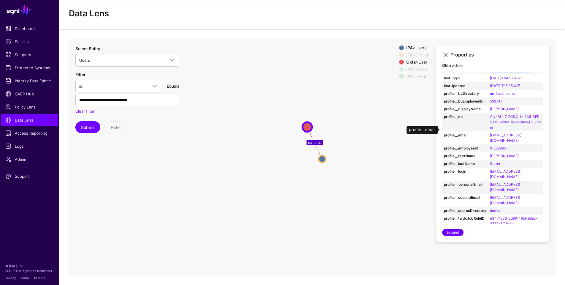
scroll to position [10, 0]
drag, startPoint x: 537, startPoint y: 131, endPoint x: 490, endPoint y: 130, distance: 47.8
click at [490, 131] on td "sulzerjames700@gmail.com" at bounding box center [515, 137] width 55 height 13
copy link "sulzerjames700@gmail.com"
click at [91, 129] on button "Submit" at bounding box center [87, 127] width 25 height 12
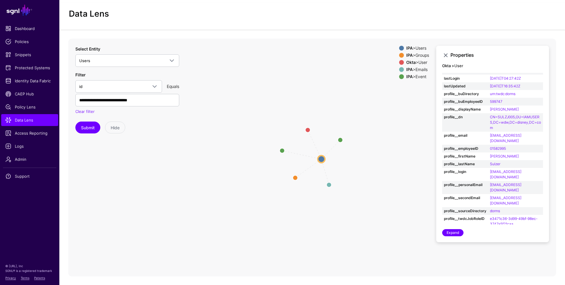
click at [422, 55] on div "IPA > Groups" at bounding box center [417, 55] width 25 height 5
click at [420, 69] on div "IPA > Emails" at bounding box center [417, 69] width 25 height 5
click at [418, 75] on div "IPA > Event" at bounding box center [417, 76] width 25 height 5
click at [320, 159] on circle at bounding box center [321, 158] width 7 height 7
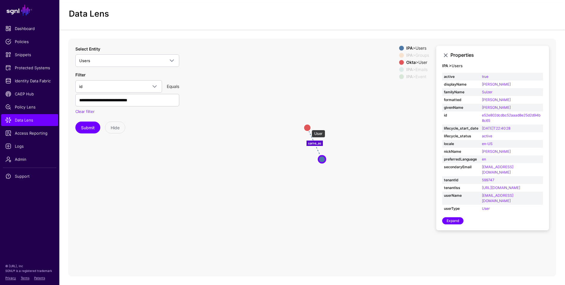
click at [308, 127] on circle at bounding box center [307, 127] width 7 height 7
click at [308, 127] on circle at bounding box center [306, 126] width 7 height 7
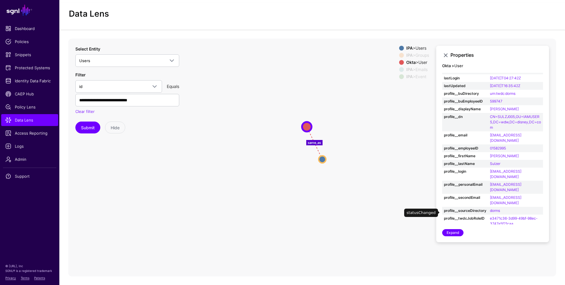
scroll to position [21, 0]
click at [30, 93] on span "CAEP Hub" at bounding box center [29, 94] width 49 height 6
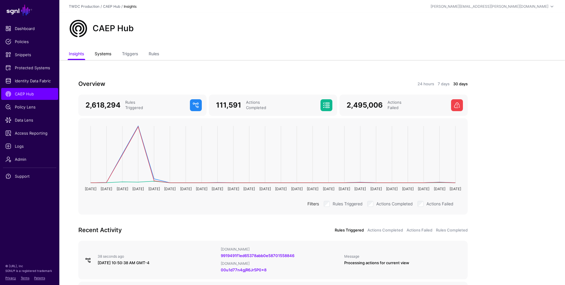
click at [106, 55] on link "Systems" at bounding box center [103, 54] width 17 height 11
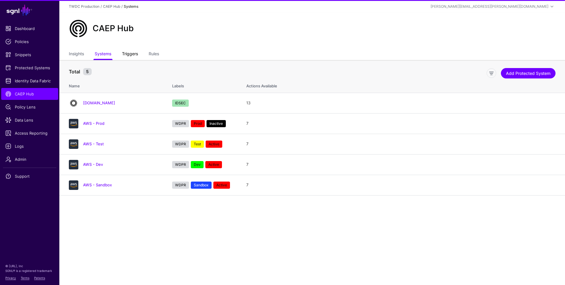
click at [128, 55] on link "Triggers" at bounding box center [130, 54] width 16 height 11
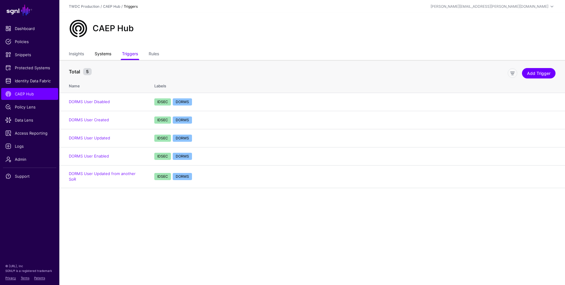
click at [104, 54] on link "Systems" at bounding box center [103, 54] width 17 height 11
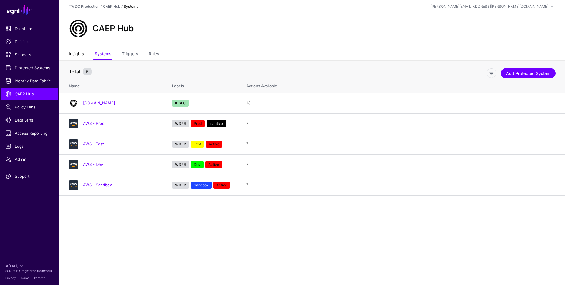
click at [83, 54] on link "Insights" at bounding box center [76, 54] width 15 height 11
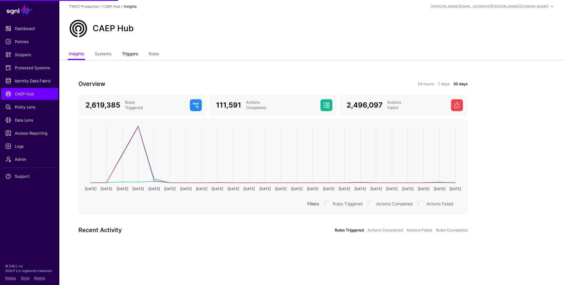
click at [127, 54] on link "Triggers" at bounding box center [130, 54] width 16 height 11
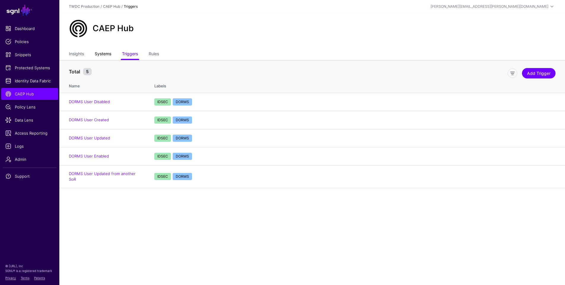
click at [109, 54] on link "Systems" at bounding box center [103, 54] width 17 height 11
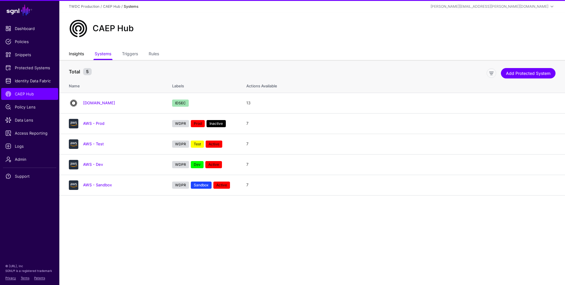
click at [82, 55] on link "Insights" at bounding box center [76, 54] width 15 height 11
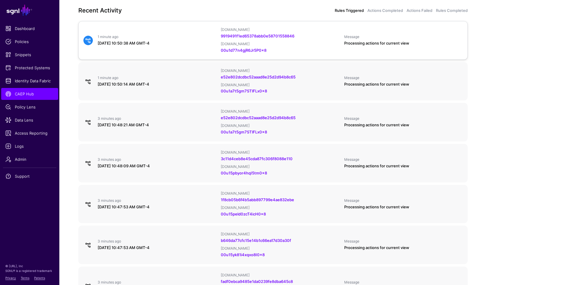
scroll to position [220, 0]
click at [194, 35] on div "1 minute ago" at bounding box center [157, 36] width 118 height 5
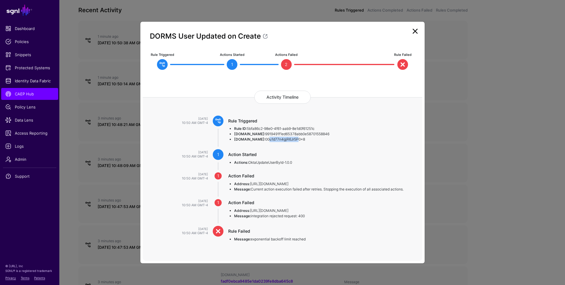
drag, startPoint x: 257, startPoint y: 140, endPoint x: 283, endPoint y: 141, distance: 25.5
click at [286, 141] on li "OktaUser.id: 00u1d77n4gjR6Jr5P0x8" at bounding box center [322, 138] width 177 height 5
drag, startPoint x: 256, startPoint y: 139, endPoint x: 309, endPoint y: 164, distance: 58.0
click at [301, 141] on li "OktaUser.id: 00u1d77n4gjR6Jr5P0x8" at bounding box center [322, 138] width 177 height 5
copy li "00u1d77n4gjR6Jr5P0x8"
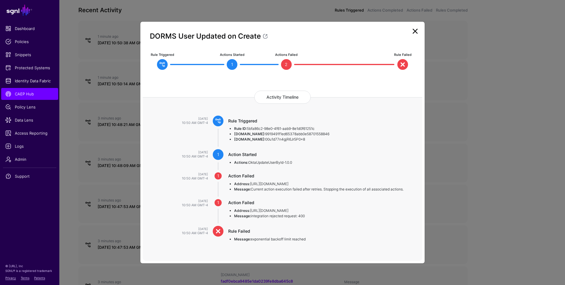
click at [128, 99] on ngb-modal-window "DORMS User Updated on Create Rule Triggered Actions Started 1 Actions Failed 2 …" at bounding box center [282, 142] width 565 height 285
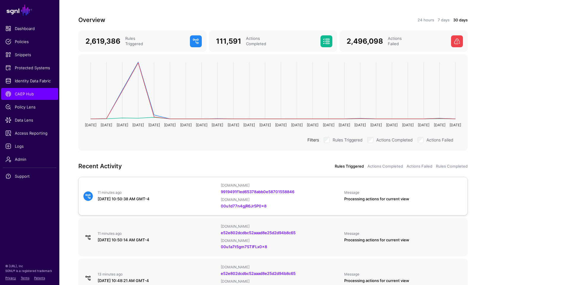
scroll to position [64, 0]
click at [144, 188] on div "11 minutes ago September 3, 2025 at 10:50:38 AM GMT-4 IPAUsers.id 9919491f1ed65…" at bounding box center [273, 195] width 384 height 26
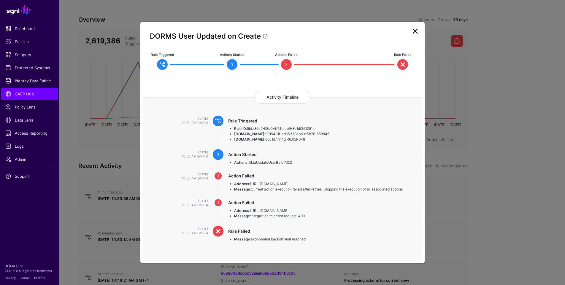
drag, startPoint x: 257, startPoint y: 139, endPoint x: 297, endPoint y: 139, distance: 39.8
click at [297, 139] on li "OktaUser.id: 00u1d77n4gjR6Jr5P0x8" at bounding box center [322, 138] width 177 height 5
copy li "00u1d77n4gjR6Jr5P0x8"
click at [71, 77] on ngb-modal-window "DORMS User Updated on Create Rule Triggered Actions Started 1 Actions Failed 2 …" at bounding box center [282, 142] width 565 height 285
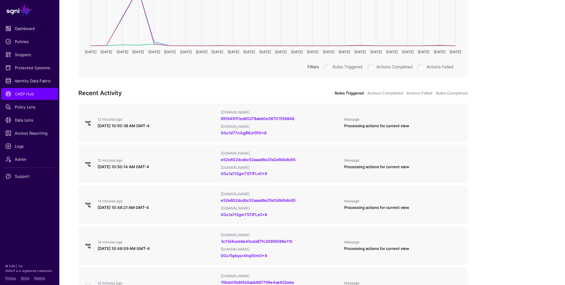
scroll to position [138, 0]
drag, startPoint x: 271, startPoint y: 132, endPoint x: 220, endPoint y: 131, distance: 50.4
click at [220, 131] on div "IPAUsers.id 9919491f1ed65378abb0e58701558846 OktaUser.id 00u1d77n4gjR6Jr5P0x8" at bounding box center [279, 122] width 123 height 26
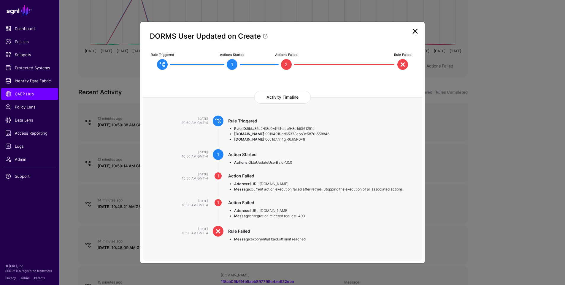
copy link "00u1d77n4gjR6Jr5P0x8"
drag, startPoint x: 257, startPoint y: 140, endPoint x: 298, endPoint y: 140, distance: 40.7
click at [298, 140] on li "OktaUser.id: 00u1d77n4gjR6Jr5P0x8" at bounding box center [322, 138] width 177 height 5
copy li "00u1d77n4gjR6Jr5P0x8"
click at [74, 78] on ngb-modal-window "DORMS User Updated on Create Rule Triggered Actions Started 1 Actions Failed 2 …" at bounding box center [282, 142] width 565 height 285
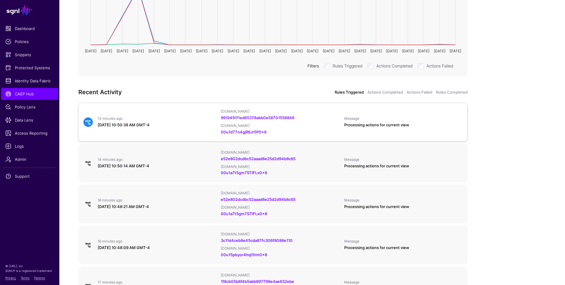
click at [202, 128] on div "13 minutes ago September 3, 2025 at 10:50:38 AM GMT-4 IPAUsers.id 9919491f1ed65…" at bounding box center [273, 122] width 384 height 26
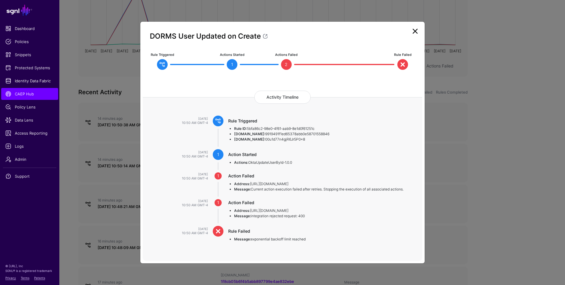
click at [529, 82] on ngb-modal-window "DORMS User Updated on Create Rule Triggered Actions Started 1 Actions Failed 2 …" at bounding box center [282, 142] width 565 height 285
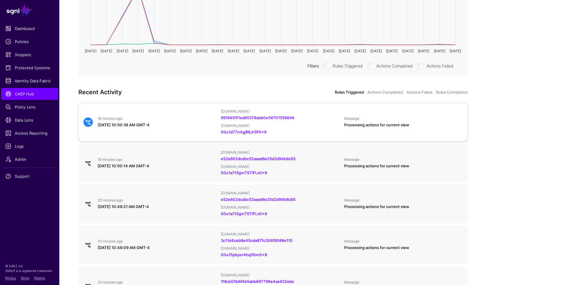
click at [194, 122] on div "September 3, 2025 at 10:50:38 AM GMT-4" at bounding box center [157, 125] width 118 height 6
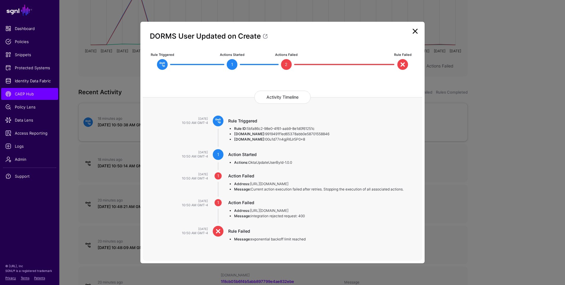
scroll to position [138, 0]
drag, startPoint x: 257, startPoint y: 140, endPoint x: 298, endPoint y: 147, distance: 42.0
click at [297, 140] on li "OktaUser.id: 00u1d77n4gjR6Jr5P0x8" at bounding box center [322, 138] width 177 height 5
copy li "00u1d77n4gjR6Jr5P0x8"
click at [413, 34] on link at bounding box center [414, 30] width 9 height 9
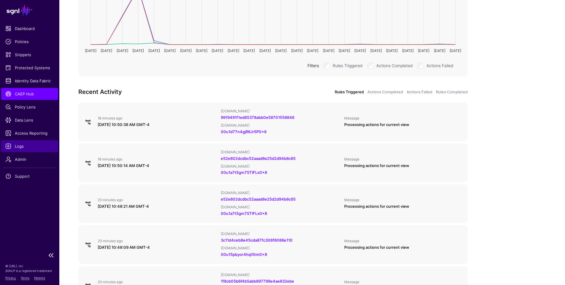
click at [22, 146] on span "Logs" at bounding box center [29, 146] width 49 height 6
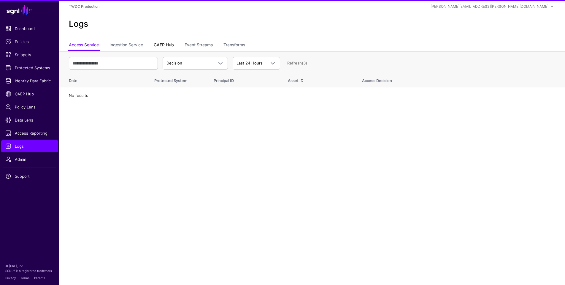
click at [166, 48] on link "CAEP Hub" at bounding box center [164, 45] width 20 height 11
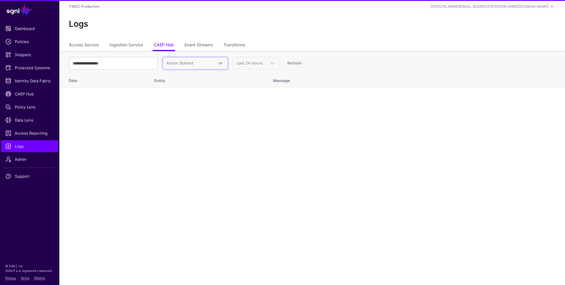
click at [184, 65] on span "Action Started" at bounding box center [179, 63] width 27 height 5
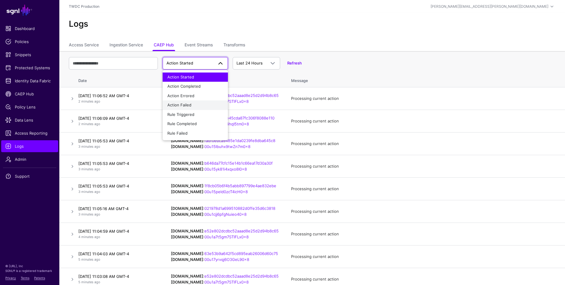
click at [187, 104] on span "Action Failed" at bounding box center [179, 104] width 24 height 5
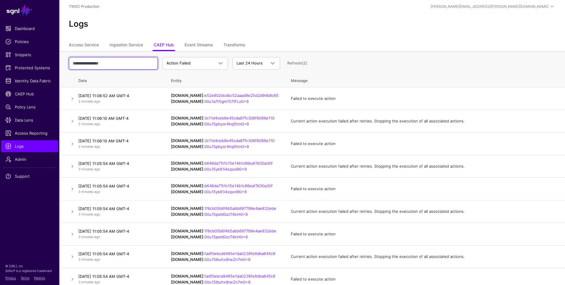
click at [120, 64] on input "text" at bounding box center [113, 63] width 89 height 12
paste input "**********"
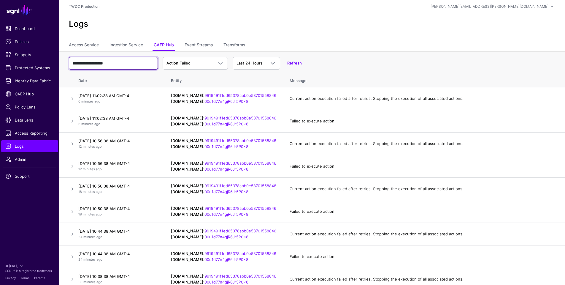
type input "**********"
click at [293, 62] on link "Refresh" at bounding box center [294, 63] width 15 height 5
click at [74, 99] on link at bounding box center [72, 98] width 7 height 7
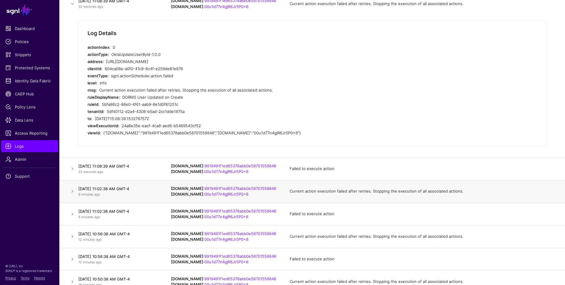
scroll to position [95, 0]
click at [132, 173] on td "September 3, 2025 at 11:08:39 AM GMT-4 32 seconds ago" at bounding box center [120, 168] width 89 height 23
click at [72, 168] on link at bounding box center [72, 168] width 7 height 7
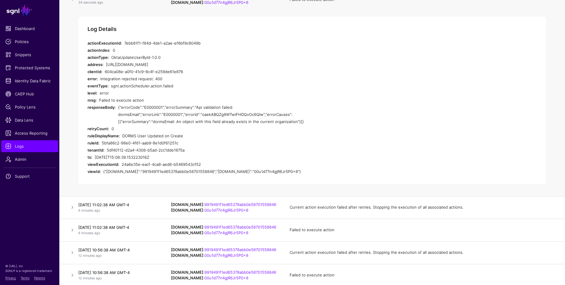
scroll to position [133, 0]
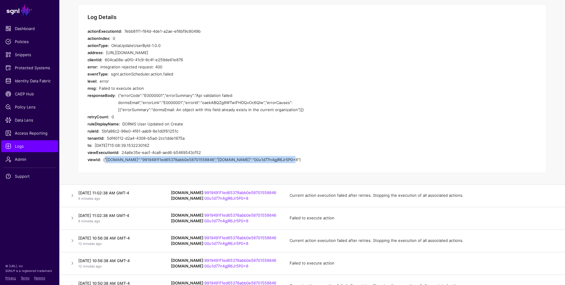
drag, startPoint x: 103, startPoint y: 159, endPoint x: 282, endPoint y: 157, distance: 178.9
click at [282, 157] on div "{"IPAUsers.id":"9919491f1ed65378abb0e58701558846","OktaUser.id":"00u1d77n4gjR6J…" at bounding box center [214, 159] width 222 height 7
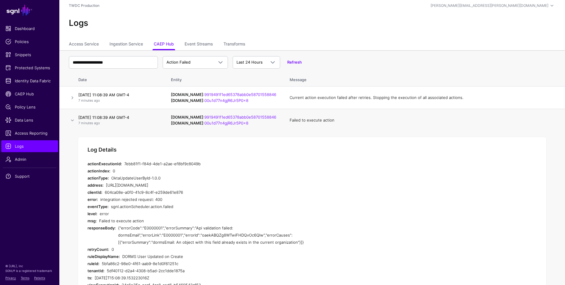
scroll to position [0, 0]
click at [222, 60] on span at bounding box center [220, 62] width 7 height 7
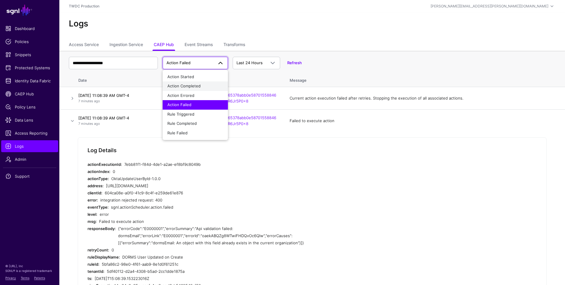
click at [192, 85] on span "Action Completed" at bounding box center [183, 85] width 33 height 5
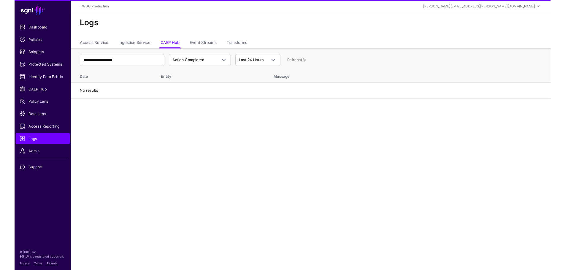
scroll to position [0, 0]
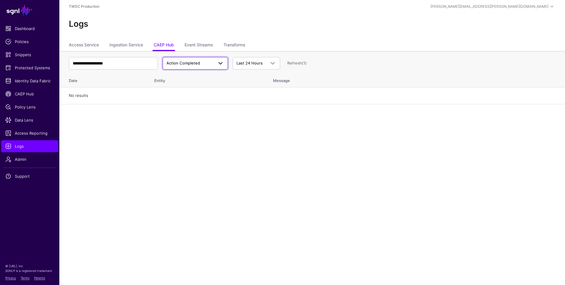
click at [220, 64] on span at bounding box center [220, 63] width 7 height 7
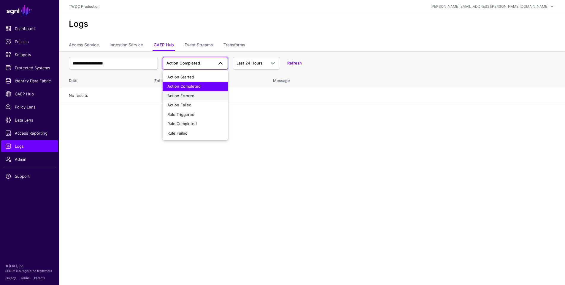
click at [205, 94] on div "Action Errored" at bounding box center [195, 96] width 56 height 6
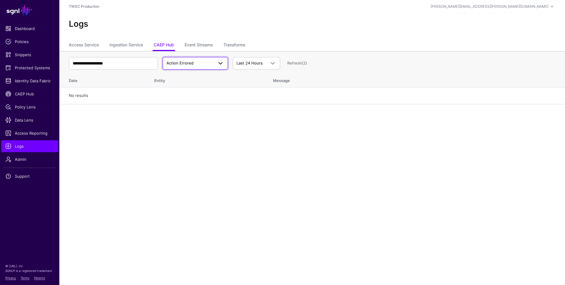
click at [220, 66] on span at bounding box center [220, 63] width 7 height 7
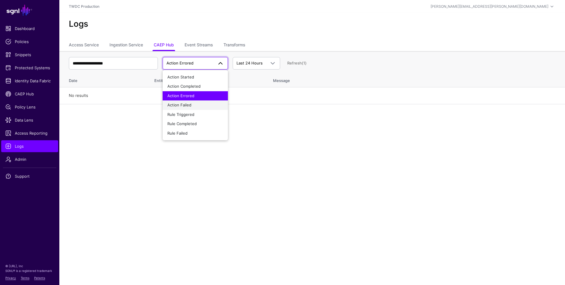
click at [204, 104] on div "Action Failed" at bounding box center [195, 105] width 56 height 6
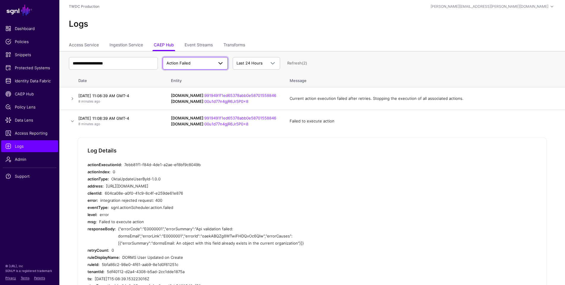
click at [221, 67] on link "Action Failed" at bounding box center [195, 63] width 65 height 12
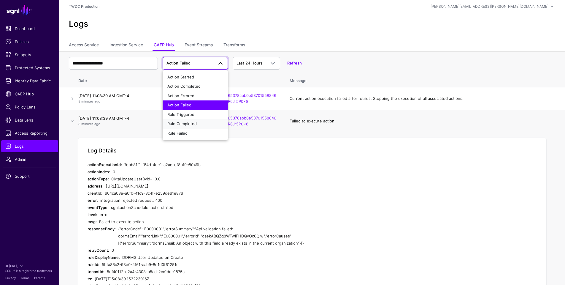
click at [190, 121] on span "Rule Completed" at bounding box center [181, 123] width 29 height 5
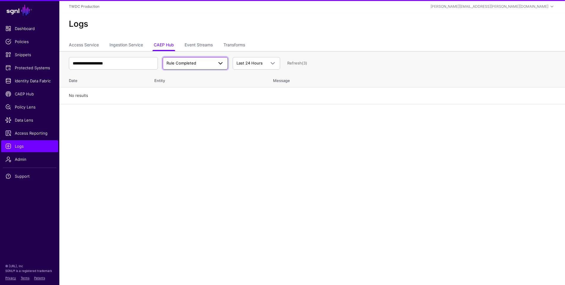
click at [219, 66] on span at bounding box center [220, 63] width 7 height 7
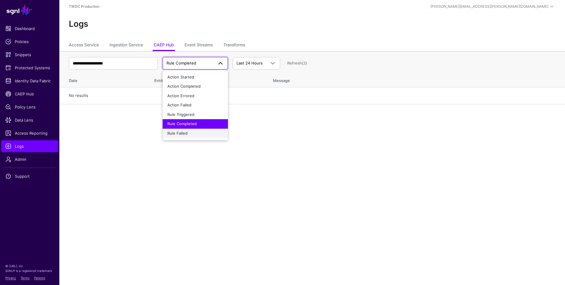
click at [196, 132] on div "Rule Failed" at bounding box center [195, 133] width 56 height 6
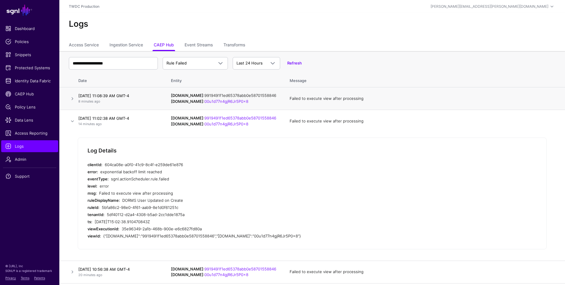
click at [254, 95] on link "9919491f1ed65378abb0e58701558846" at bounding box center [240, 95] width 72 height 5
drag, startPoint x: 240, startPoint y: 123, endPoint x: 195, endPoint y: 121, distance: 44.5
click at [195, 121] on td "IPAUsers.id : 9919491f1ed65378abb0e58701558846 OktaUser.id : 00u1d77n4gjR6Jr5P0…" at bounding box center [224, 121] width 119 height 23
click at [280, 129] on td "IPAUsers.id : 9919491f1ed65378abb0e58701558846 OktaUser.id : 00u1d77n4gjR6Jr5P0…" at bounding box center [224, 121] width 119 height 23
click at [229, 101] on link "00u1d77n4gjR6Jr5P0x8" at bounding box center [226, 101] width 44 height 5
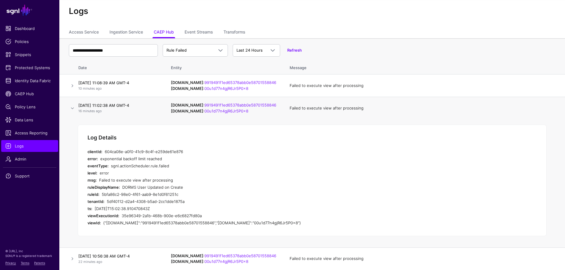
scroll to position [12, 0]
click at [72, 107] on link at bounding box center [72, 108] width 7 height 7
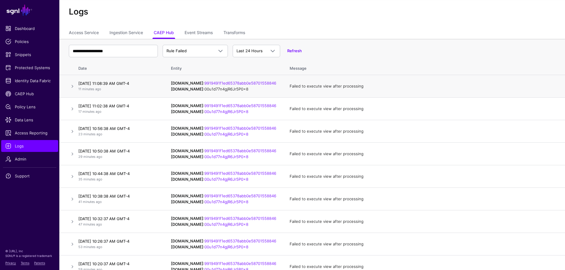
drag, startPoint x: 239, startPoint y: 89, endPoint x: 195, endPoint y: 89, distance: 43.9
click at [195, 89] on td "IPAUsers.id : 9919491f1ed65378abb0e58701558846 OktaUser.id : 00u1d77n4gjR6Jr5P0…" at bounding box center [224, 86] width 119 height 23
copy td "00u1d77n4gjR6Jr5P0x8"
click at [73, 86] on link at bounding box center [72, 86] width 7 height 7
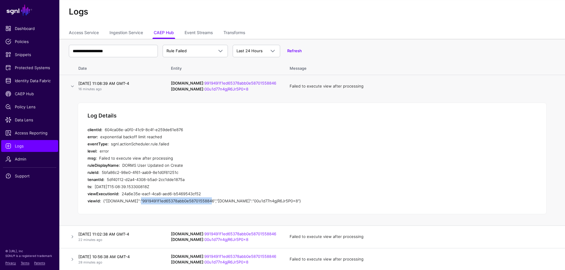
drag, startPoint x: 131, startPoint y: 200, endPoint x: 201, endPoint y: 201, distance: 70.0
click at [201, 201] on div "{"IPAUsers.id":"9919491f1ed65378abb0e58701558846","OktaUser.id":"00u1d77n4gjR6J…" at bounding box center [214, 200] width 222 height 7
drag, startPoint x: 231, startPoint y: 200, endPoint x: 274, endPoint y: 201, distance: 43.0
click at [274, 201] on div "{"IPAUsers.id":"9919491f1ed65378abb0e58701558846","OktaUser.id":"00u1d77n4gjR6J…" at bounding box center [214, 200] width 222 height 7
click at [259, 94] on td "IPAUsers.id : 9919491f1ed65378abb0e58701558846 OktaUser.id : 00u1d77n4gjR6Jr5P0…" at bounding box center [224, 86] width 119 height 23
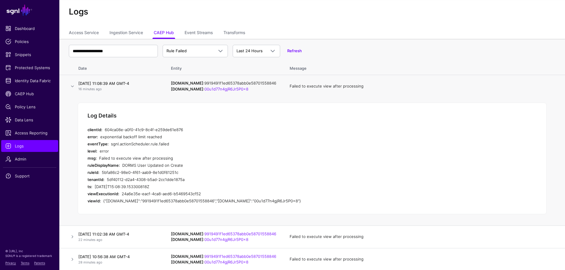
click at [250, 82] on link "9919491f1ed65378abb0e58701558846" at bounding box center [240, 83] width 72 height 5
click at [73, 85] on link at bounding box center [72, 86] width 7 height 7
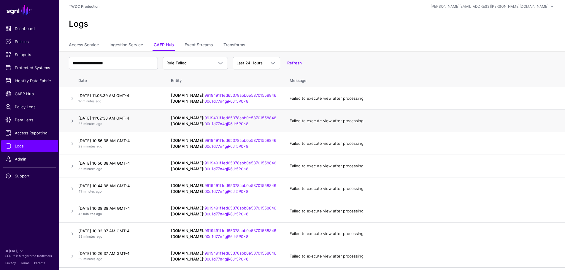
scroll to position [0, 0]
click at [274, 64] on span at bounding box center [272, 63] width 7 height 7
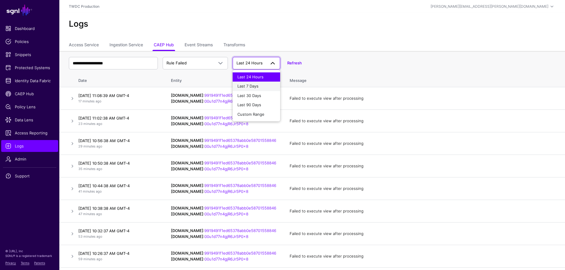
click at [255, 84] on span "Last 7 Days" at bounding box center [247, 86] width 21 height 5
click at [266, 64] on span at bounding box center [271, 63] width 11 height 7
click at [321, 66] on div "**********" at bounding box center [312, 63] width 487 height 17
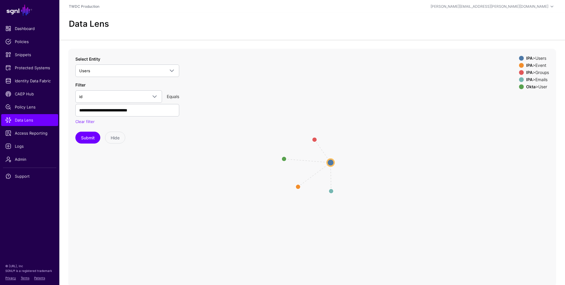
click at [542, 64] on div "IPA > Event" at bounding box center [537, 65] width 25 height 5
click at [541, 72] on div "IPA > Groups" at bounding box center [537, 72] width 25 height 5
click at [541, 79] on div "IPA > Emails" at bounding box center [537, 79] width 25 height 5
click at [90, 137] on button "Submit" at bounding box center [87, 137] width 25 height 12
click at [540, 66] on div "IPA > Event" at bounding box center [537, 65] width 25 height 5
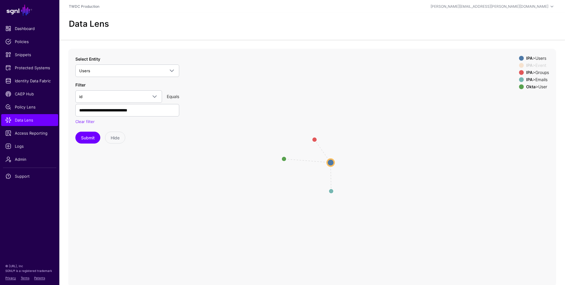
click at [540, 71] on div "IPA > Groups" at bounding box center [537, 72] width 25 height 5
click at [540, 79] on div "IPA > Emails" at bounding box center [537, 79] width 25 height 5
click at [334, 163] on circle at bounding box center [330, 162] width 7 height 7
click at [331, 163] on circle at bounding box center [330, 161] width 7 height 7
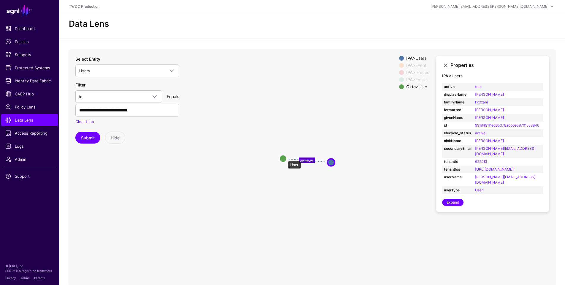
click at [285, 158] on circle at bounding box center [282, 158] width 7 height 7
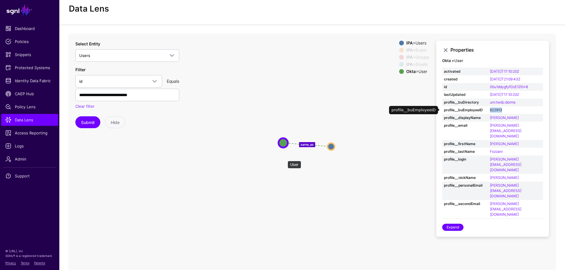
drag, startPoint x: 503, startPoint y: 110, endPoint x: 489, endPoint y: 110, distance: 13.9
click at [489, 110] on td "622913" at bounding box center [515, 110] width 55 height 8
copy link "622913"
click at [291, 92] on icon "changed parent parent same_as Event Event Groups Groups Emails Emails Users Use…" at bounding box center [312, 152] width 488 height 237
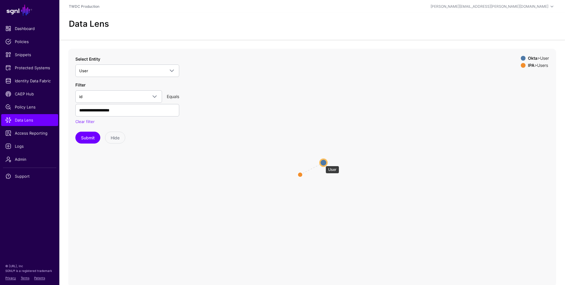
click at [323, 163] on circle at bounding box center [323, 162] width 7 height 7
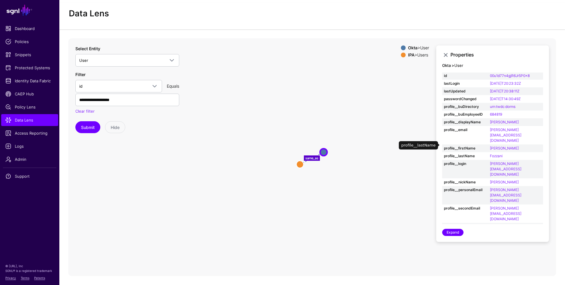
scroll to position [10, 0]
click at [300, 164] on circle at bounding box center [299, 164] width 7 height 7
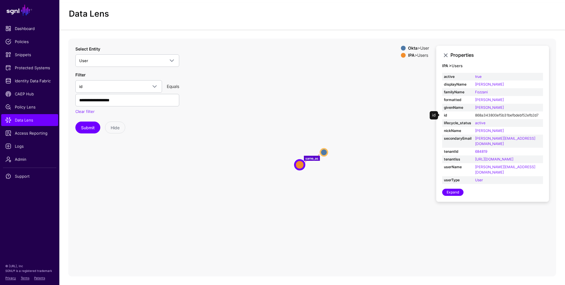
click at [493, 114] on link "868a343800ef5b31befbdebf52efb2d7" at bounding box center [506, 115] width 63 height 4
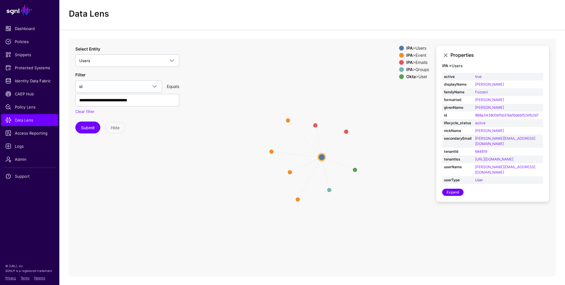
click at [421, 54] on div "IPA > Event" at bounding box center [417, 55] width 25 height 5
click at [420, 61] on div "IPA > Emails" at bounding box center [417, 62] width 25 height 5
click at [420, 68] on div "IPA > Groups" at bounding box center [417, 69] width 25 height 5
click at [321, 157] on circle at bounding box center [321, 156] width 7 height 7
click at [355, 170] on circle at bounding box center [355, 169] width 7 height 7
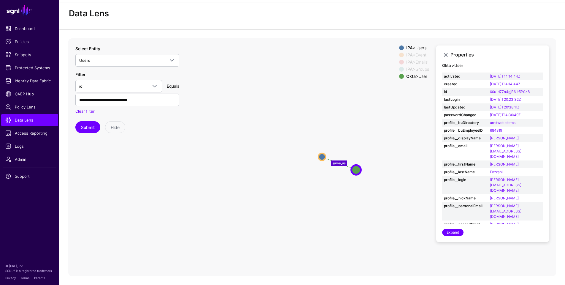
scroll to position [10, 0]
click at [319, 158] on circle at bounding box center [321, 156] width 7 height 7
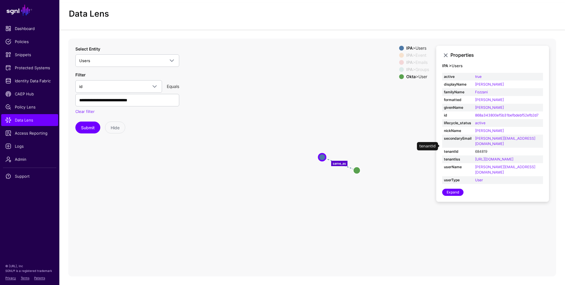
click at [483, 149] on link "684819" at bounding box center [481, 151] width 12 height 4
type input "******"
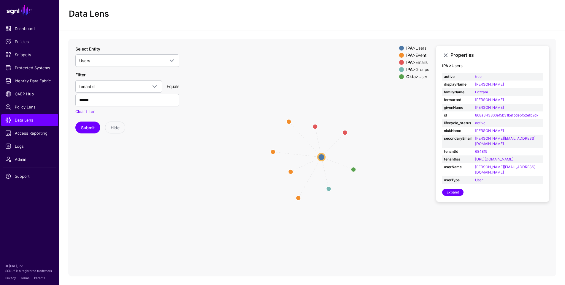
click at [421, 55] on div "IPA > Event" at bounding box center [417, 55] width 25 height 5
click at [420, 65] on div "IPA > Users IPA > Event IPA > Emails IPA > Groups Okta > User" at bounding box center [414, 64] width 30 height 36
click at [420, 62] on div "IPA > Emails" at bounding box center [417, 62] width 25 height 5
click at [420, 68] on div "IPA > Groups" at bounding box center [417, 69] width 25 height 5
click at [321, 158] on circle at bounding box center [321, 156] width 7 height 7
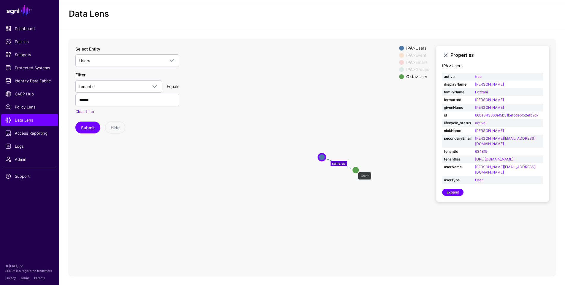
click at [355, 169] on circle at bounding box center [355, 169] width 7 height 7
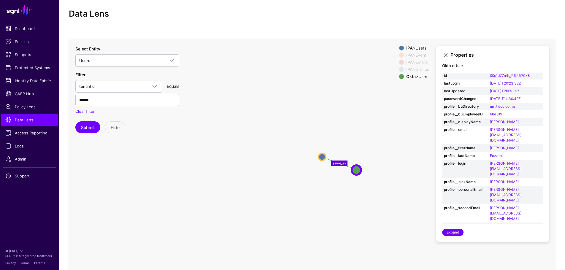
scroll to position [16, 0]
click at [324, 156] on circle at bounding box center [321, 156] width 7 height 7
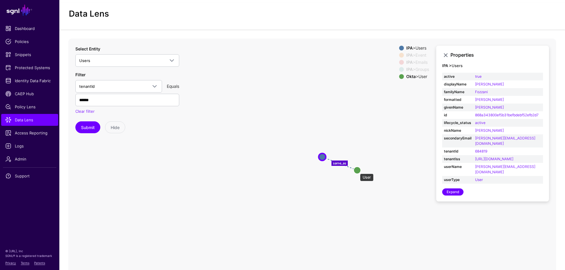
click at [357, 171] on circle at bounding box center [357, 169] width 7 height 7
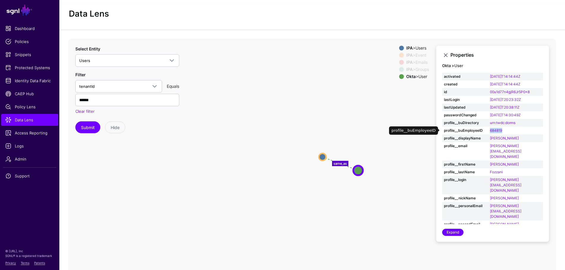
drag, startPoint x: 506, startPoint y: 131, endPoint x: 494, endPoint y: 135, distance: 12.0
click at [490, 131] on td "684819" at bounding box center [515, 131] width 55 height 8
copy link "684819"
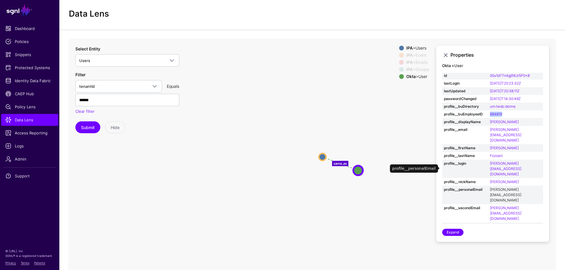
scroll to position [16, 0]
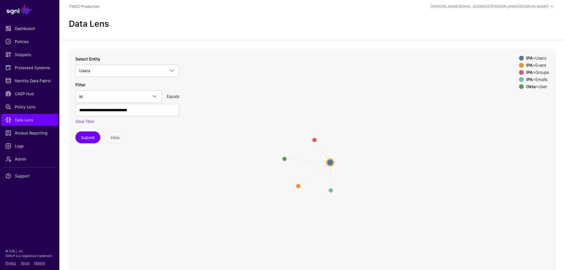
click at [542, 66] on div "IPA > Event" at bounding box center [537, 65] width 25 height 5
click at [542, 72] on div "IPA > Groups" at bounding box center [537, 72] width 25 height 5
click at [542, 80] on div "IPA > Emails" at bounding box center [537, 79] width 25 height 5
click at [331, 163] on circle at bounding box center [330, 162] width 7 height 7
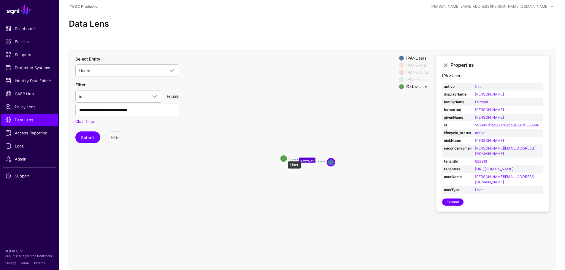
click at [285, 158] on circle at bounding box center [283, 158] width 7 height 7
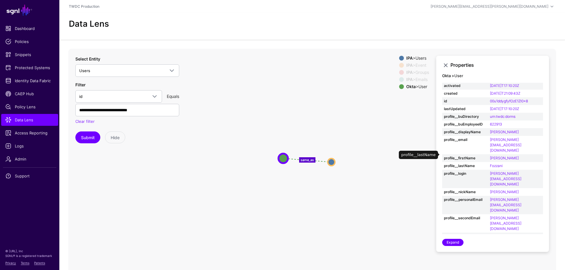
scroll to position [1, 0]
click at [255, 103] on icon "changed parent parent same_as Event Event Groups Groups Emails Emails Users Use…" at bounding box center [312, 167] width 488 height 237
